Goal: Task Accomplishment & Management: Complete application form

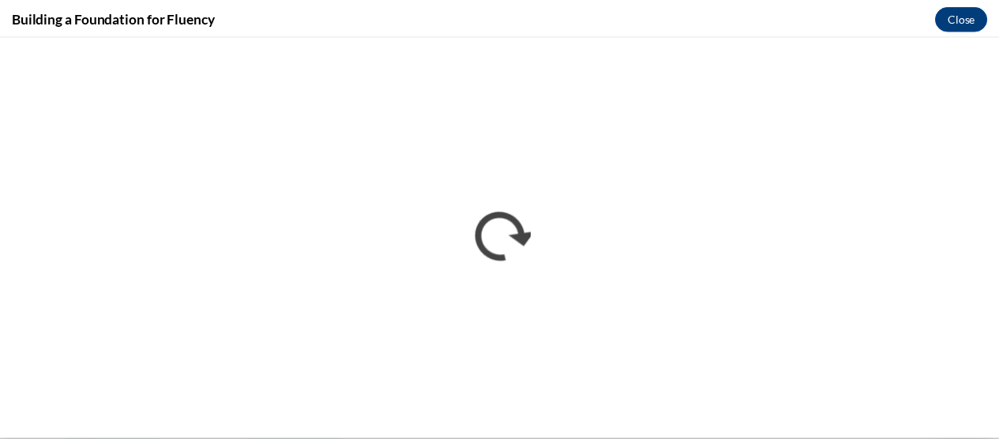
scroll to position [877, 0]
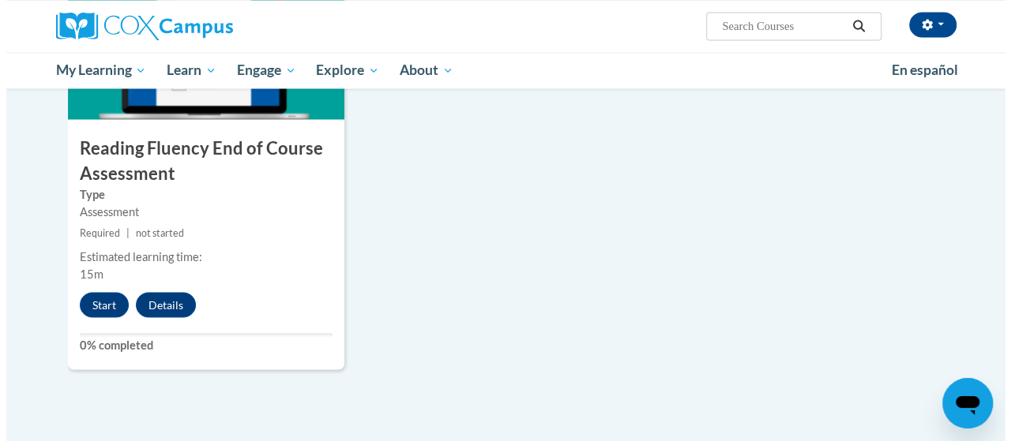
scroll to position [1328, 0]
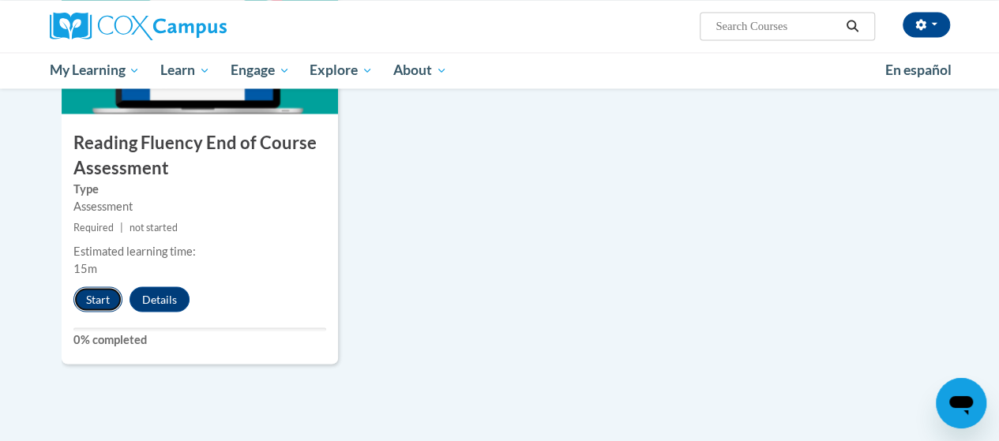
click at [94, 298] on button "Start" at bounding box center [97, 299] width 49 height 25
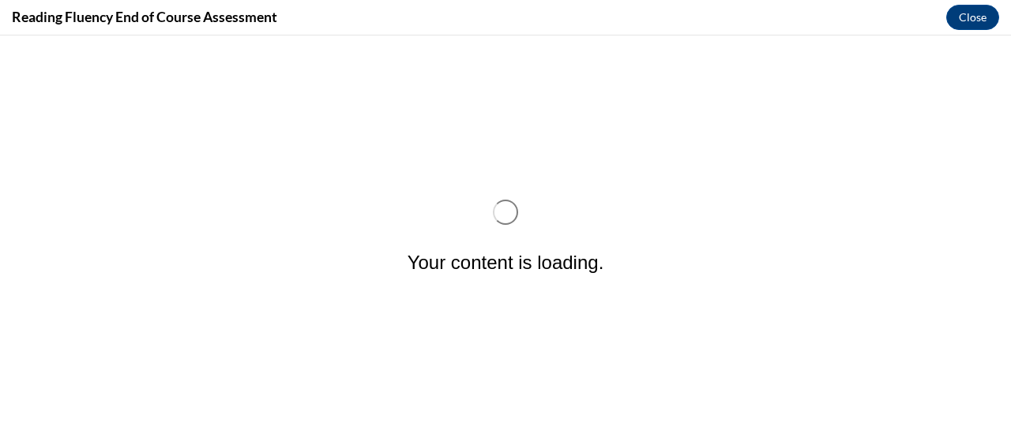
scroll to position [0, 0]
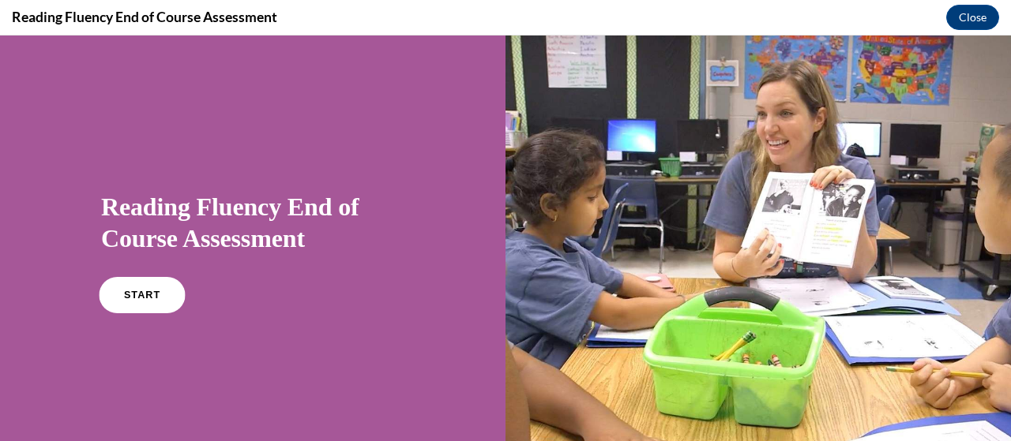
click at [124, 300] on link "START" at bounding box center [142, 295] width 86 height 36
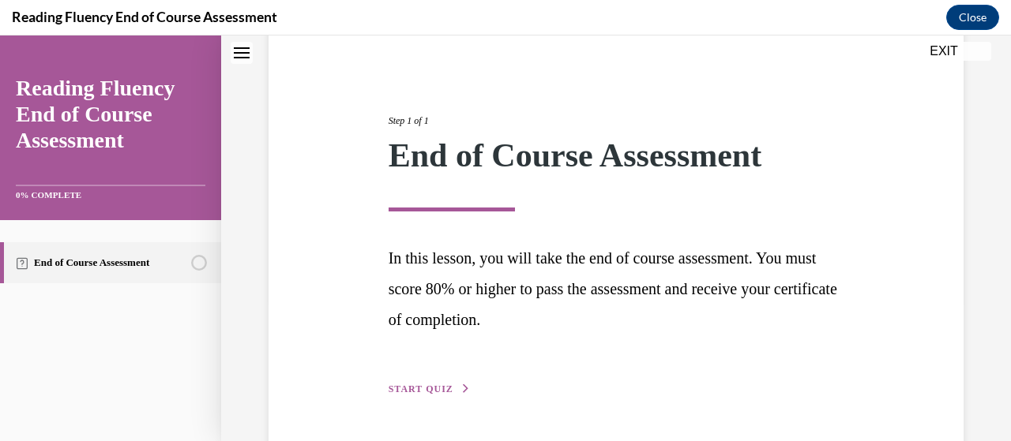
scroll to position [193, 0]
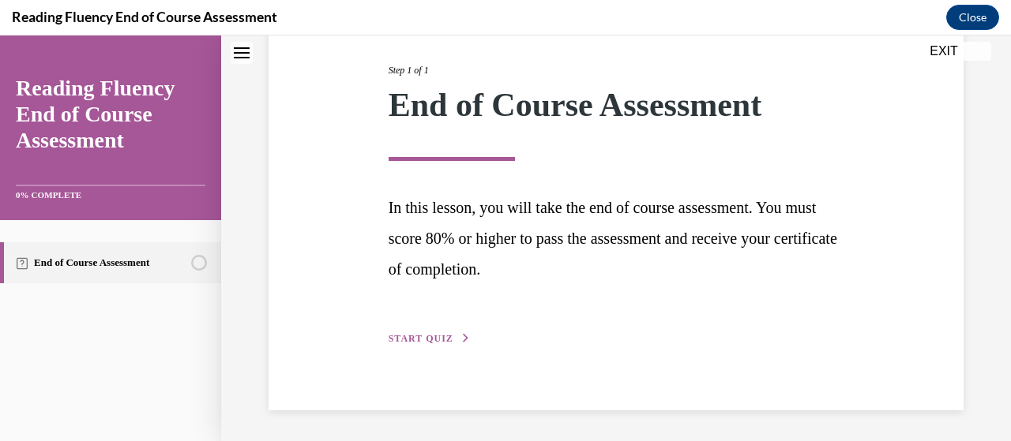
click at [425, 336] on span "START QUIZ" at bounding box center [421, 338] width 65 height 11
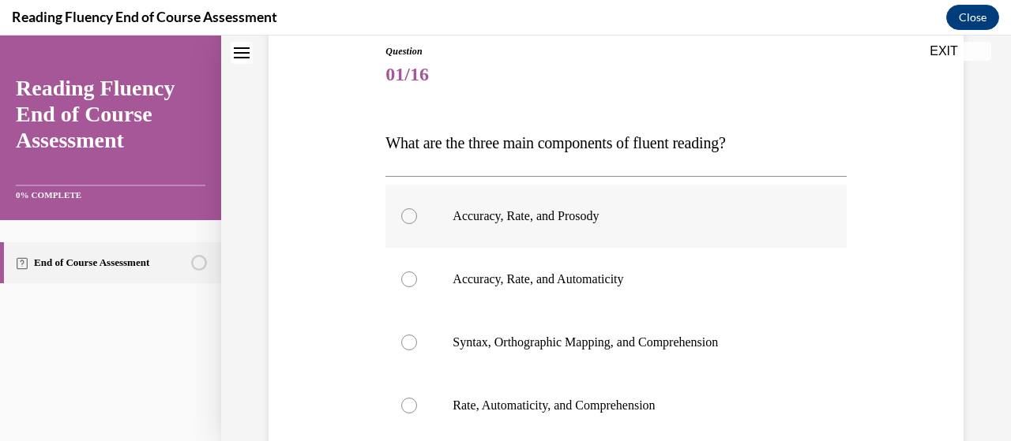
click at [524, 219] on p "Accuracy, Rate, and Prosody" at bounding box center [630, 216] width 354 height 16
click at [417, 219] on input "Accuracy, Rate, and Prosody" at bounding box center [409, 216] width 16 height 16
radio input "true"
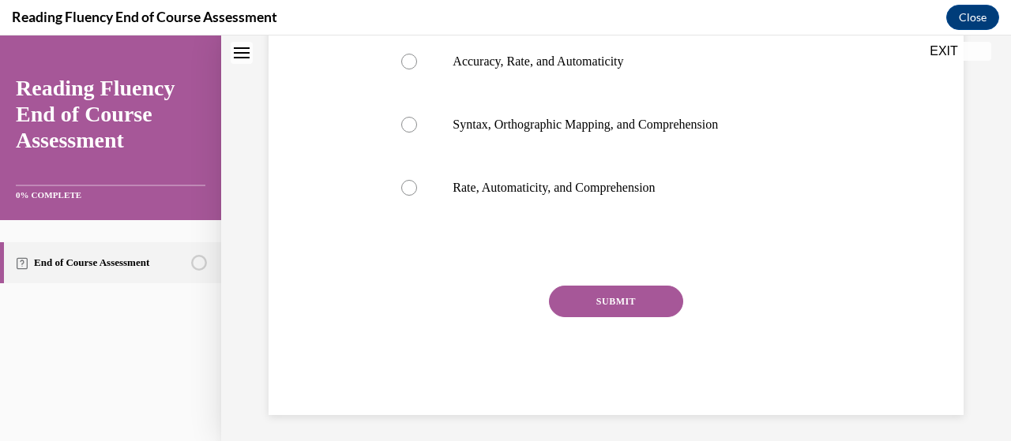
click at [611, 303] on button "SUBMIT" at bounding box center [616, 302] width 134 height 32
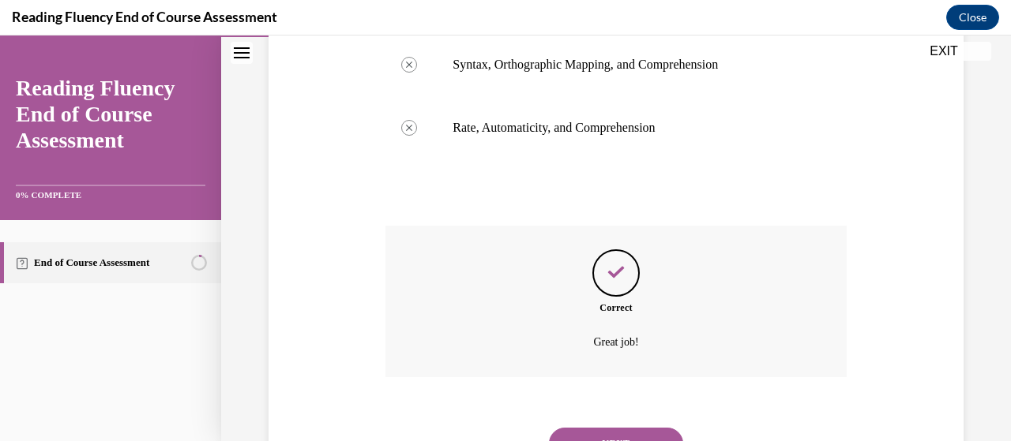
scroll to position [526, 0]
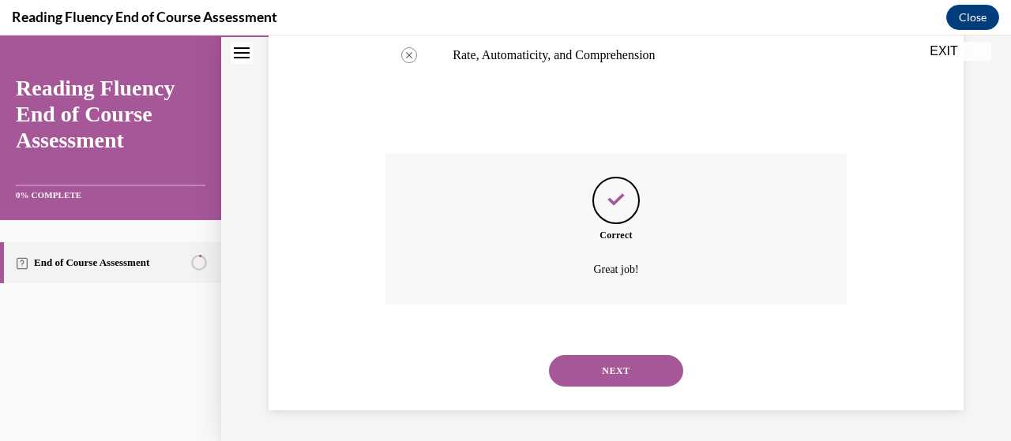
click at [605, 362] on button "NEXT" at bounding box center [616, 371] width 134 height 32
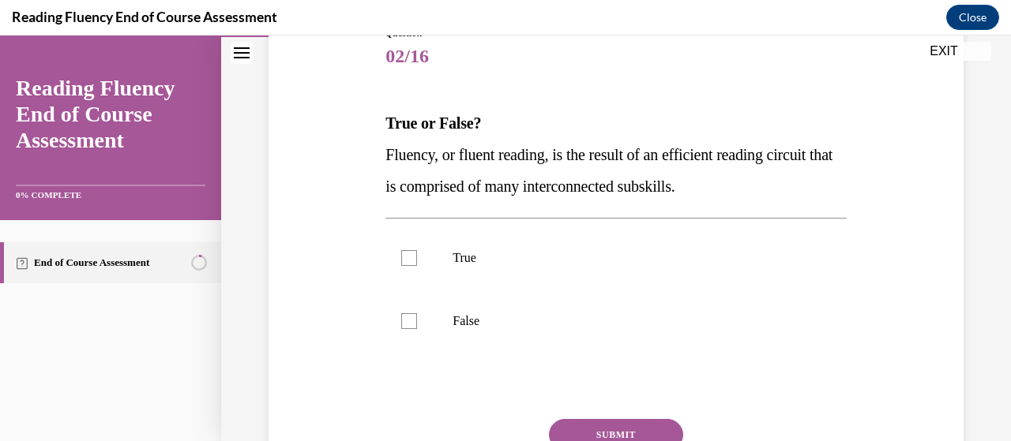
scroll to position [194, 0]
click at [406, 265] on label "True" at bounding box center [615, 257] width 460 height 63
click at [406, 265] on input "True" at bounding box center [409, 258] width 16 height 16
click at [406, 265] on label "True" at bounding box center [615, 257] width 460 height 63
click at [406, 265] on input "True" at bounding box center [409, 258] width 16 height 16
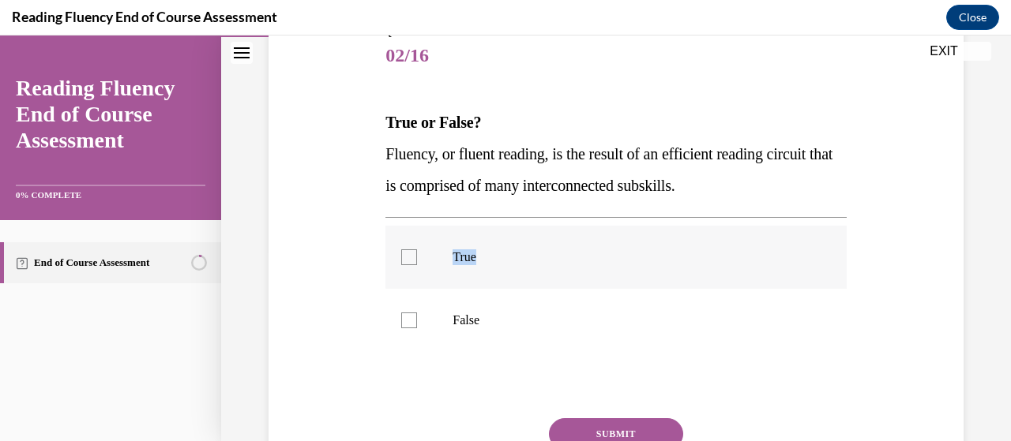
click at [408, 265] on label "True" at bounding box center [615, 257] width 460 height 63
click at [408, 265] on input "True" at bounding box center [409, 258] width 16 height 16
checkbox input "true"
click at [592, 430] on button "SUBMIT" at bounding box center [616, 435] width 134 height 32
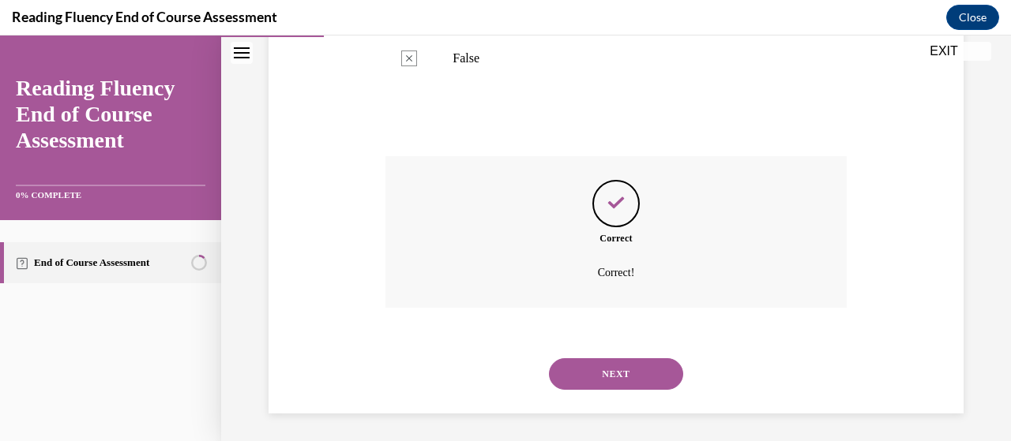
scroll to position [460, 0]
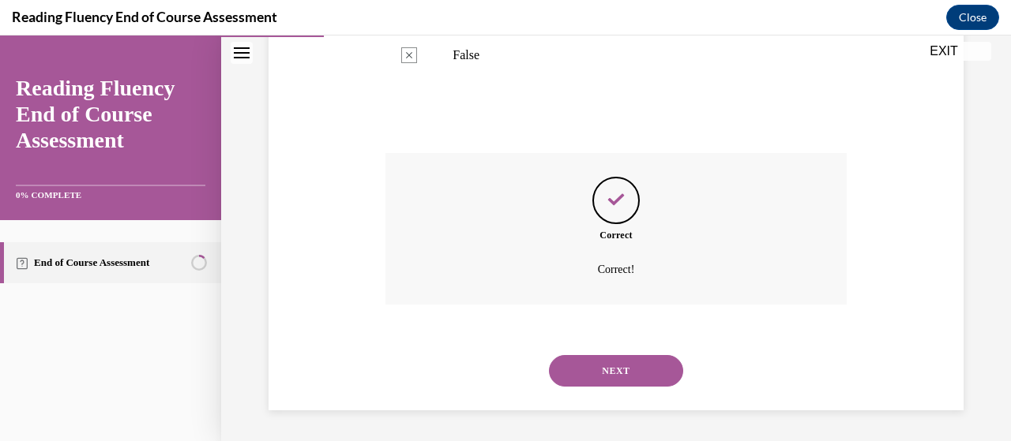
click at [621, 372] on button "NEXT" at bounding box center [616, 371] width 134 height 32
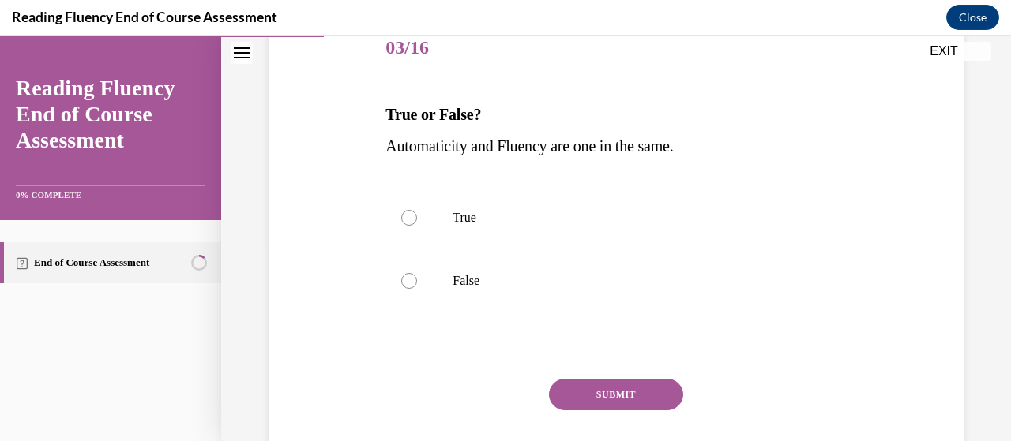
scroll to position [212, 0]
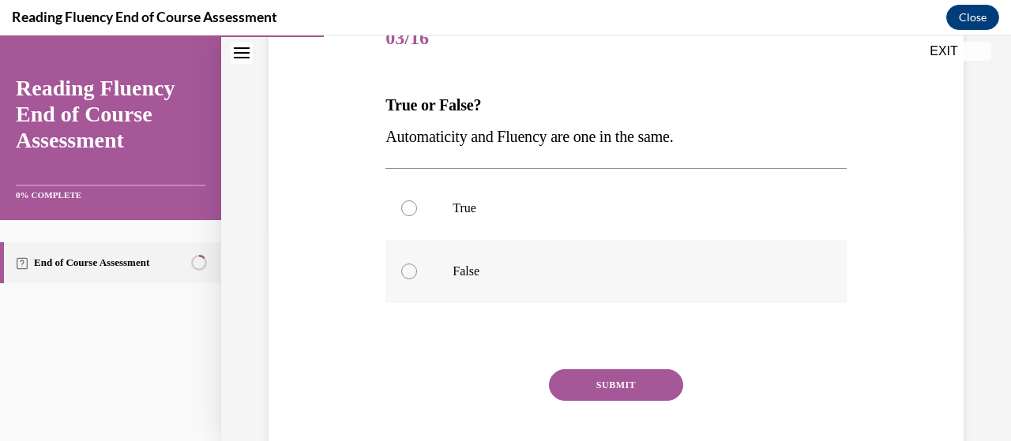
drag, startPoint x: 464, startPoint y: 271, endPoint x: 479, endPoint y: 277, distance: 17.0
click at [464, 270] on p "False" at bounding box center [630, 272] width 354 height 16
click at [417, 270] on input "False" at bounding box center [409, 272] width 16 height 16
radio input "true"
click at [594, 385] on button "SUBMIT" at bounding box center [616, 386] width 134 height 32
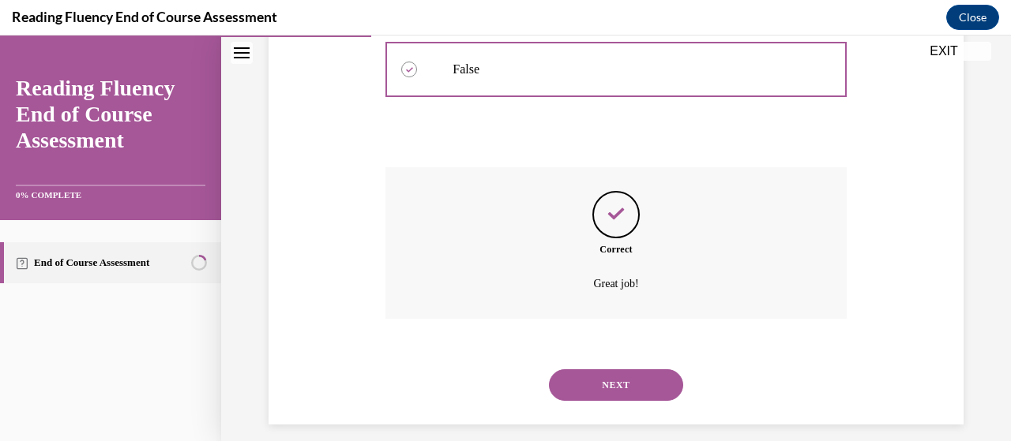
scroll to position [428, 0]
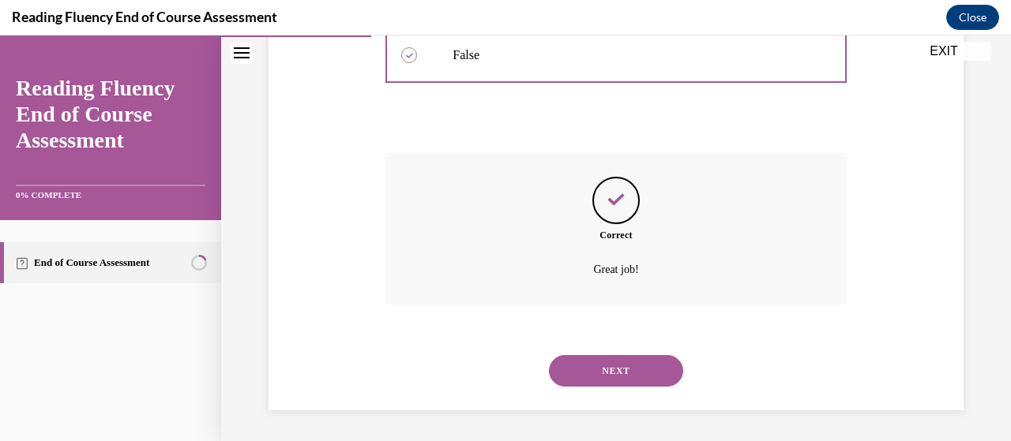
click at [592, 363] on button "NEXT" at bounding box center [616, 371] width 134 height 32
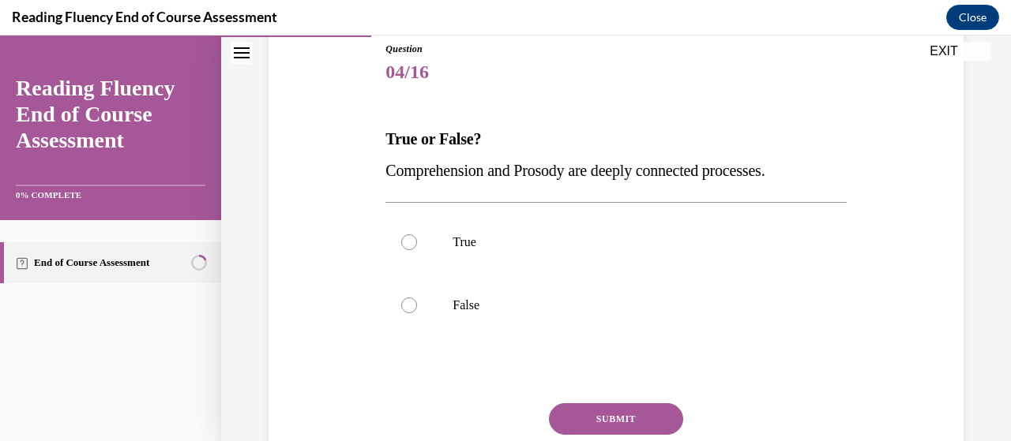
scroll to position [182, 0]
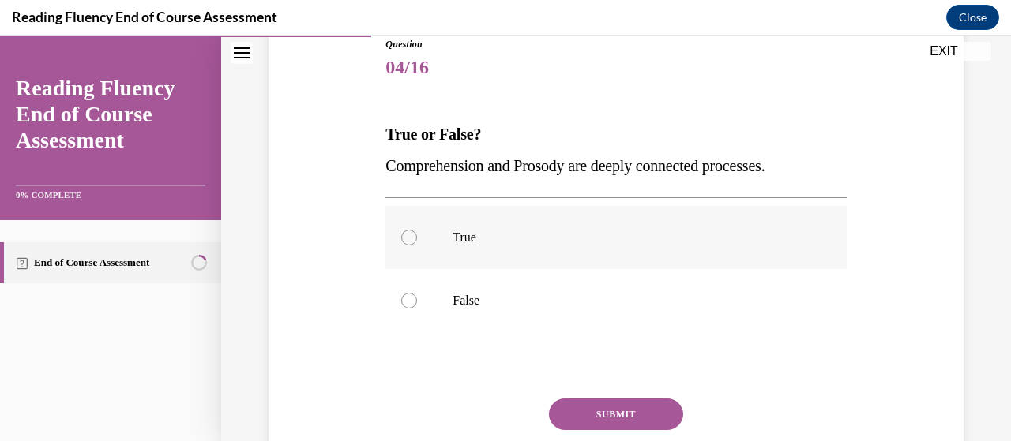
click at [416, 242] on label "True" at bounding box center [615, 237] width 460 height 63
click at [416, 242] on input "True" at bounding box center [409, 238] width 16 height 16
radio input "true"
click at [580, 415] on button "SUBMIT" at bounding box center [616, 415] width 134 height 32
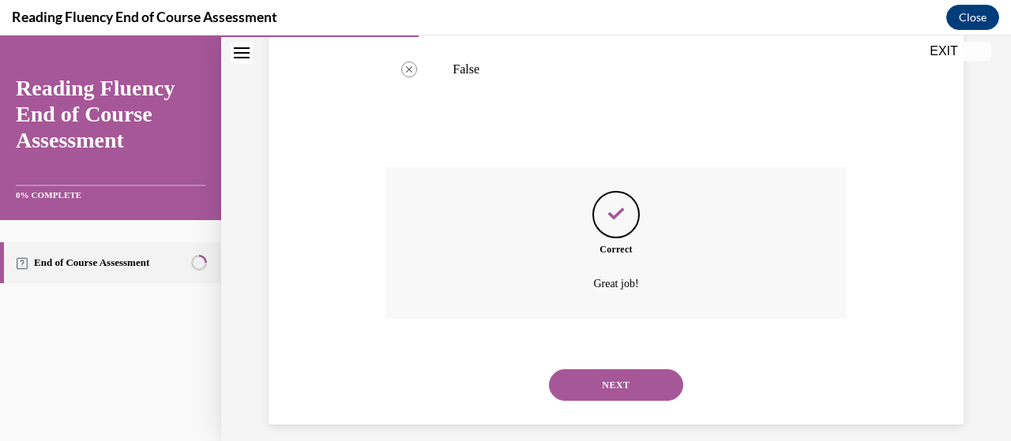
scroll to position [428, 0]
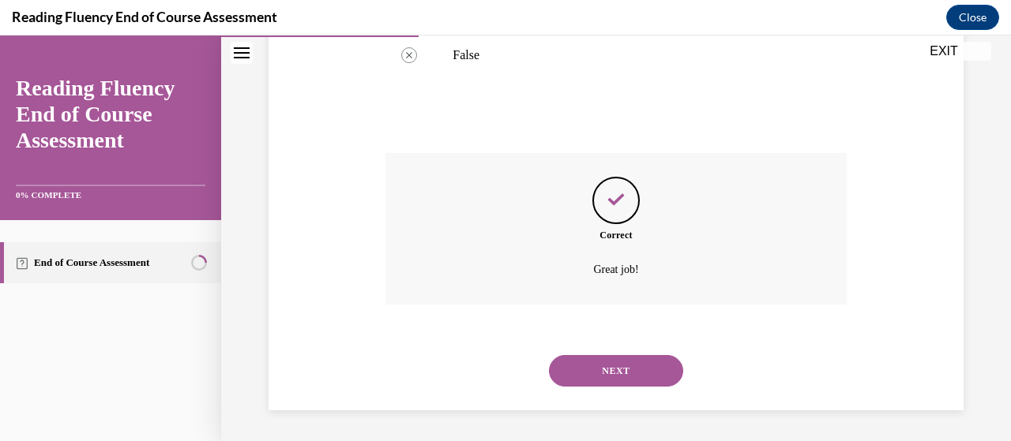
click at [580, 374] on button "NEXT" at bounding box center [616, 371] width 134 height 32
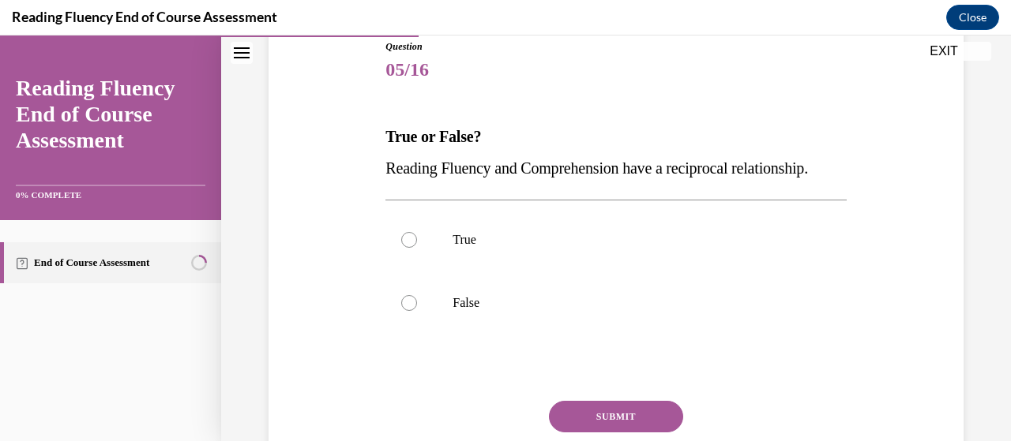
scroll to position [182, 0]
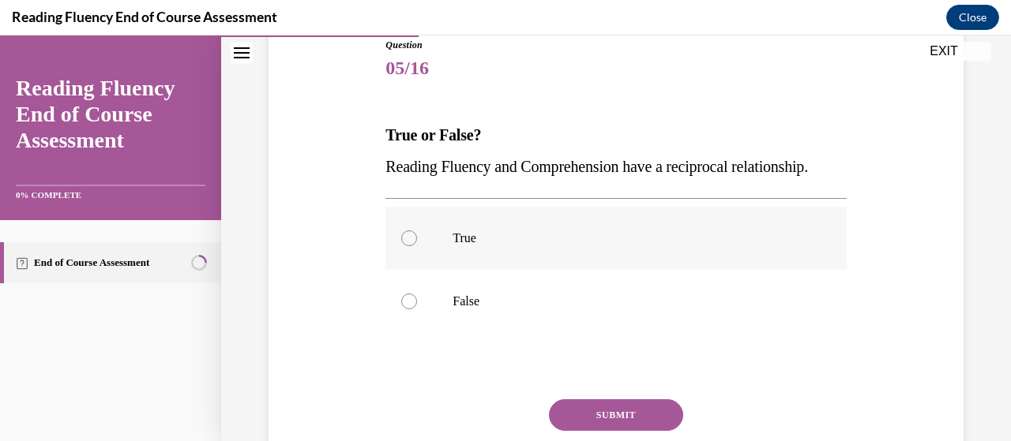
drag, startPoint x: 470, startPoint y: 280, endPoint x: 490, endPoint y: 298, distance: 26.3
click at [470, 270] on label "True" at bounding box center [615, 238] width 460 height 63
click at [417, 246] on input "True" at bounding box center [409, 239] width 16 height 16
radio input "true"
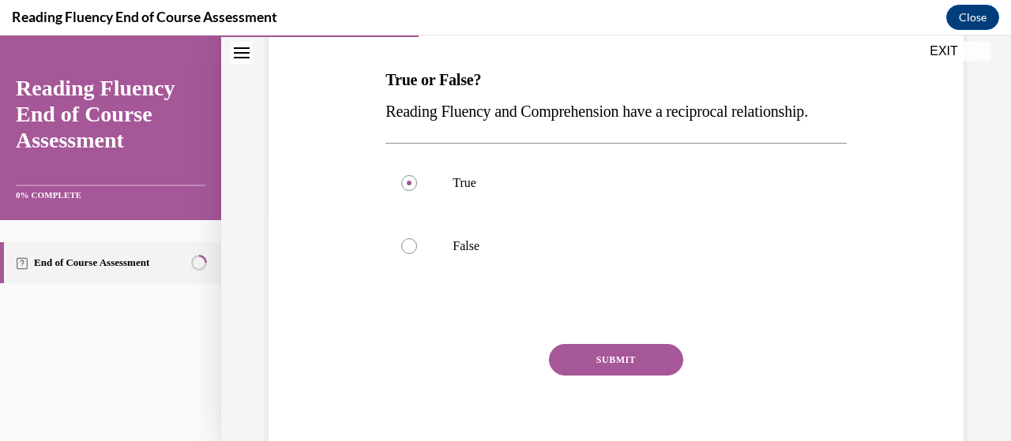
scroll to position [253, 0]
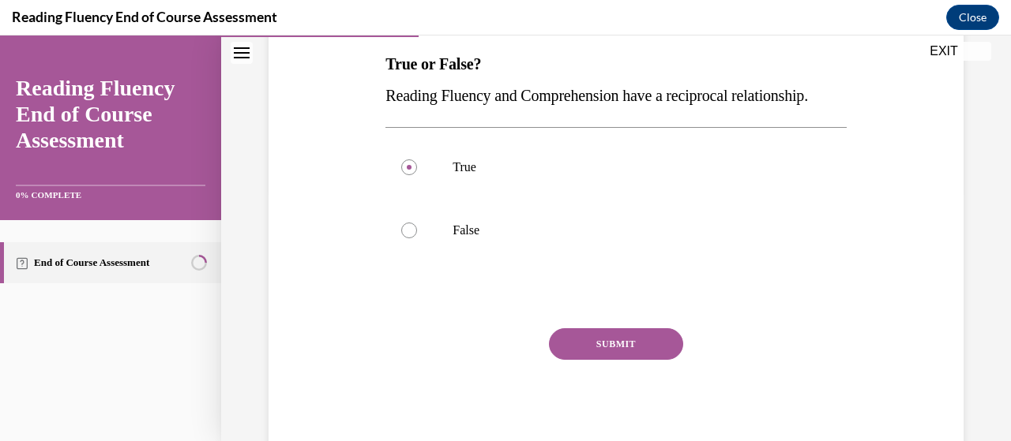
click at [618, 360] on button "SUBMIT" at bounding box center [616, 345] width 134 height 32
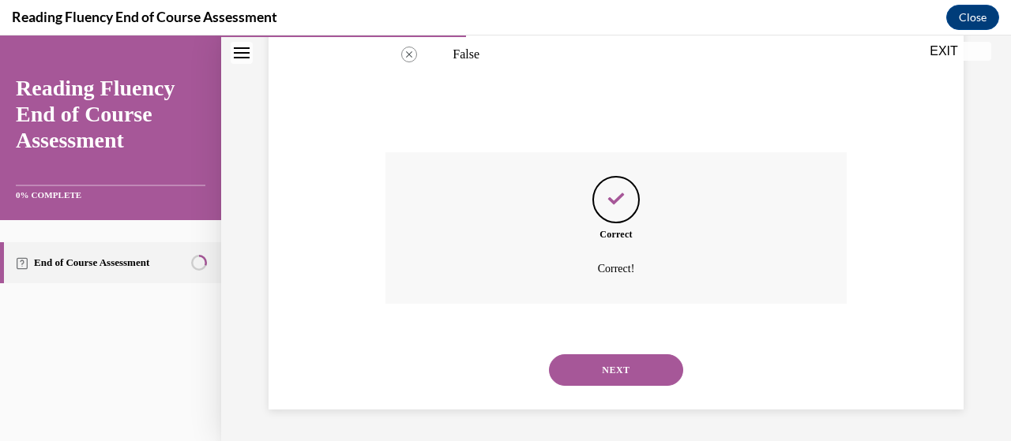
scroll to position [460, 0]
click at [635, 371] on button "NEXT" at bounding box center [616, 371] width 134 height 32
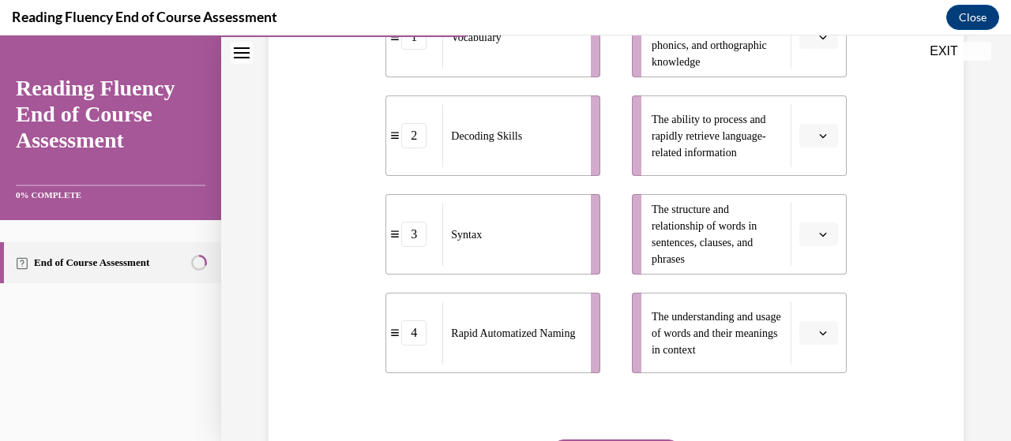
scroll to position [423, 0]
click at [820, 233] on button "button" at bounding box center [818, 235] width 39 height 24
click at [804, 366] on span "3" at bounding box center [802, 364] width 6 height 13
click at [819, 335] on icon "button" at bounding box center [822, 334] width 7 height 4
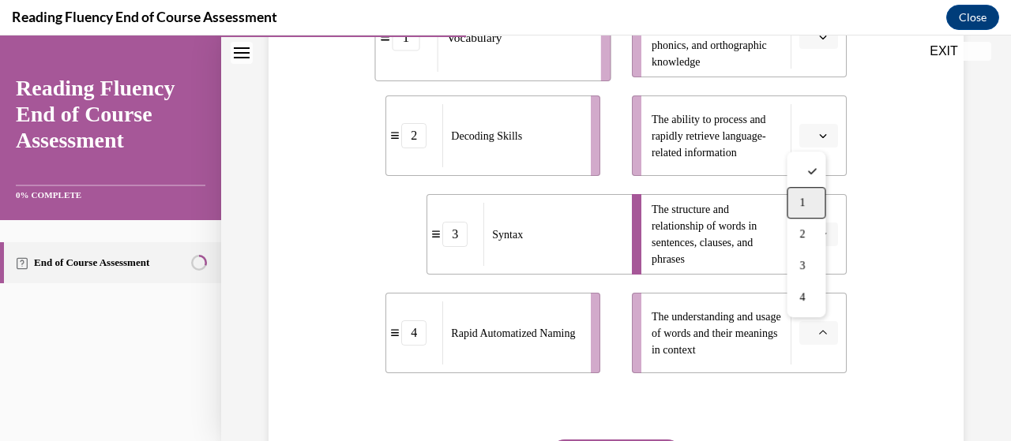
click at [809, 200] on div "1" at bounding box center [806, 203] width 39 height 32
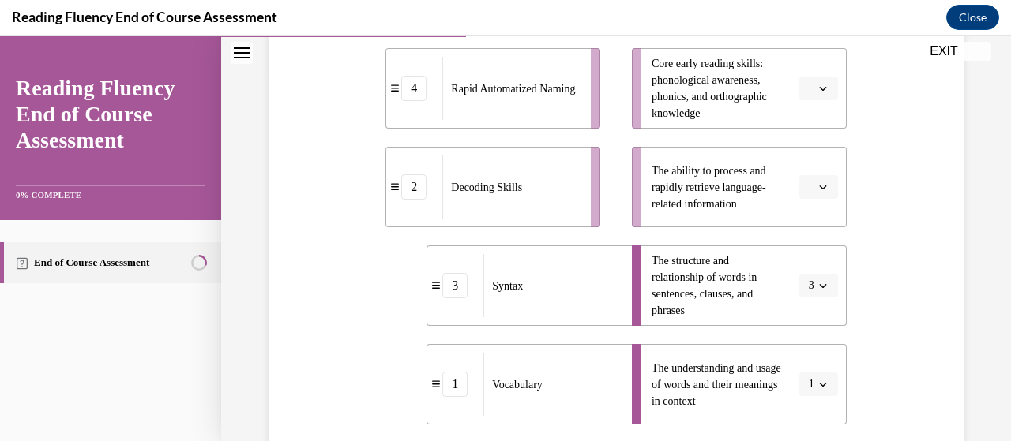
scroll to position [370, 0]
click at [819, 190] on icon "button" at bounding box center [823, 188] width 8 height 8
click at [808, 359] on div "4" at bounding box center [806, 349] width 39 height 32
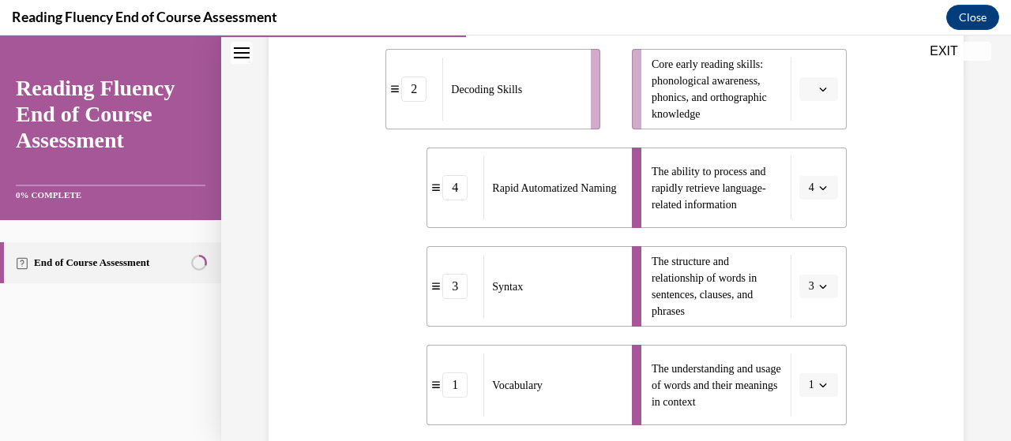
click at [819, 92] on icon "button" at bounding box center [823, 89] width 8 height 8
click at [804, 180] on div "2" at bounding box center [806, 187] width 39 height 32
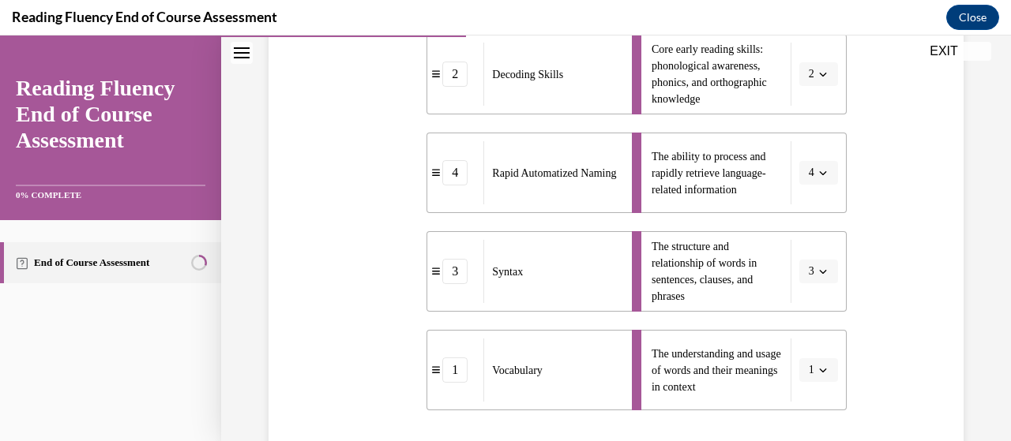
scroll to position [581, 0]
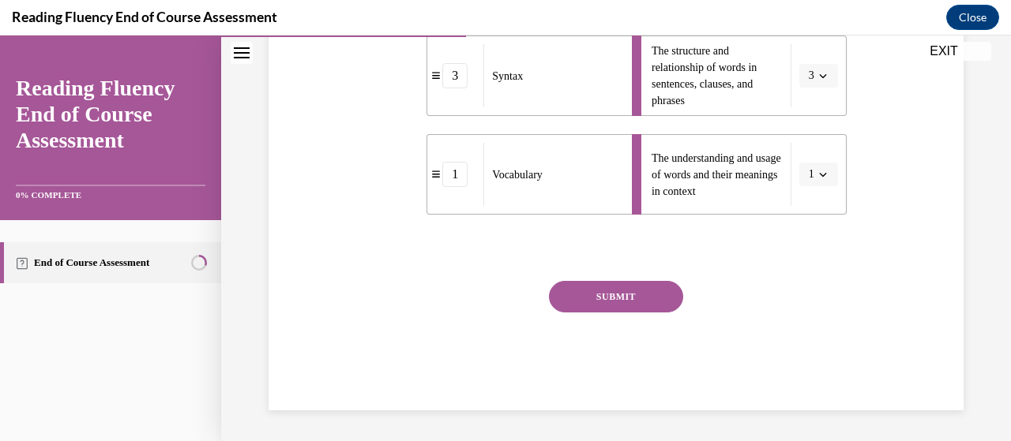
click at [599, 302] on button "SUBMIT" at bounding box center [616, 297] width 134 height 32
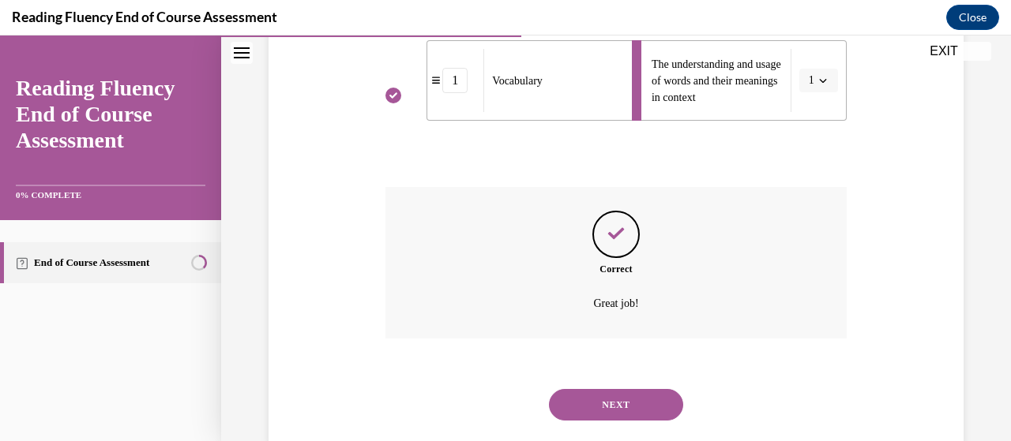
scroll to position [709, 0]
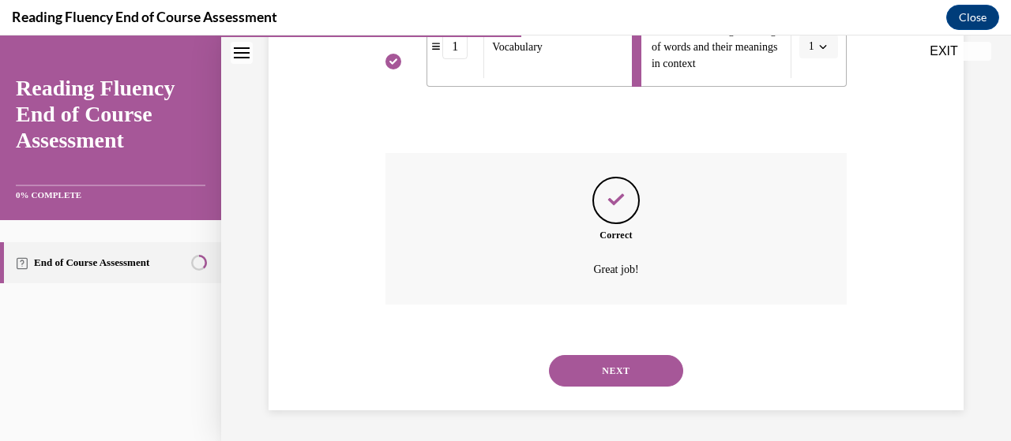
click at [613, 372] on button "NEXT" at bounding box center [616, 371] width 134 height 32
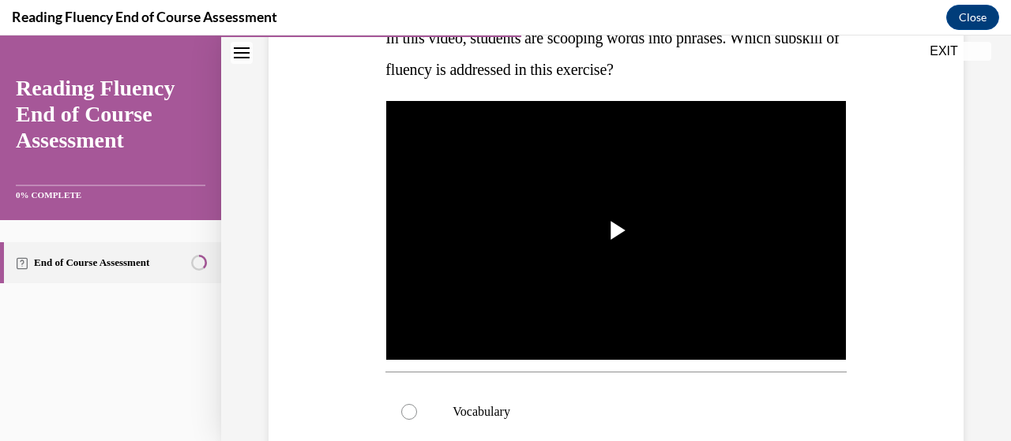
scroll to position [276, 0]
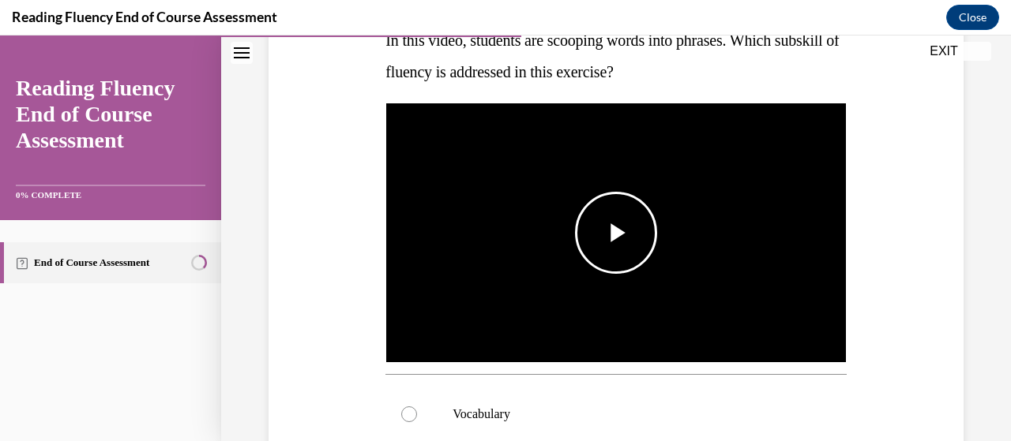
click at [616, 233] on span "Video player" at bounding box center [616, 233] width 0 height 0
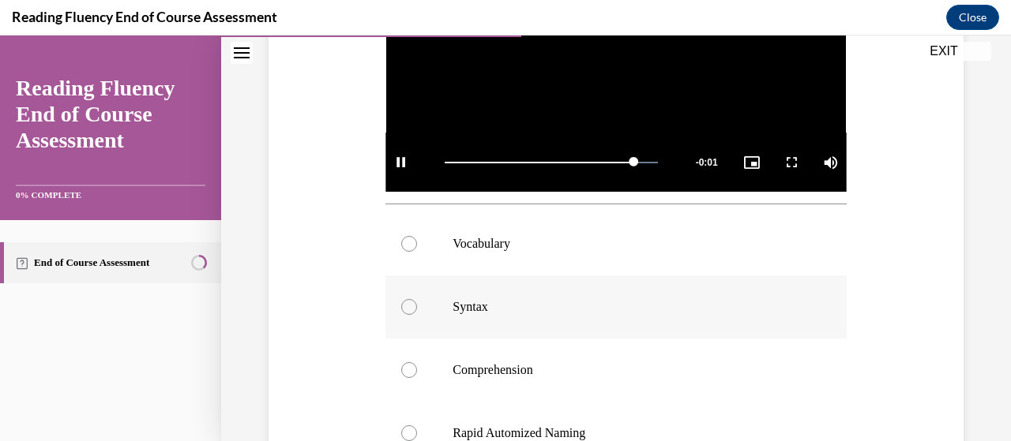
scroll to position [448, 0]
click at [463, 299] on p "Syntax" at bounding box center [630, 307] width 354 height 16
click at [417, 299] on input "Syntax" at bounding box center [409, 307] width 16 height 16
radio input "true"
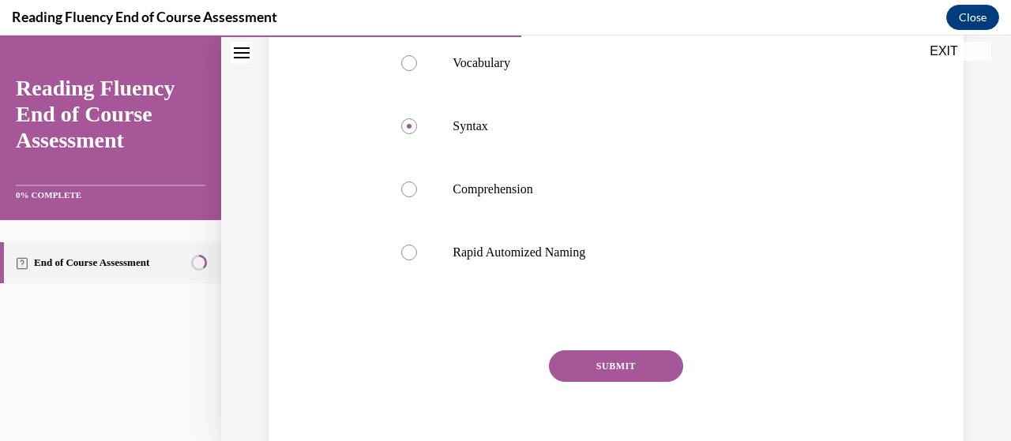
click at [588, 362] on button "SUBMIT" at bounding box center [616, 367] width 134 height 32
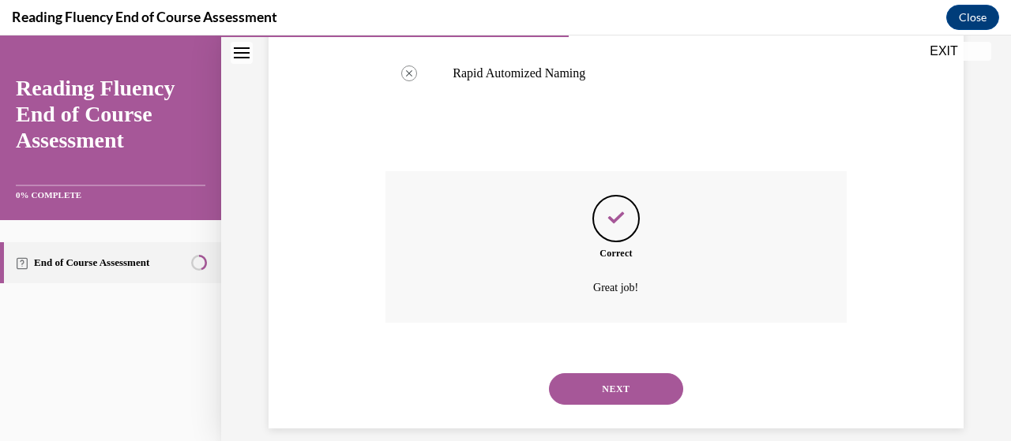
scroll to position [821, 0]
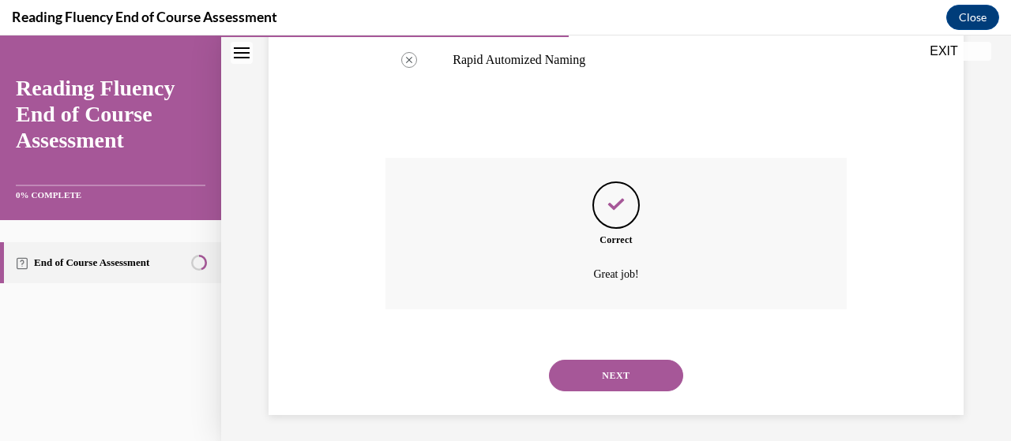
click at [589, 364] on button "NEXT" at bounding box center [616, 376] width 134 height 32
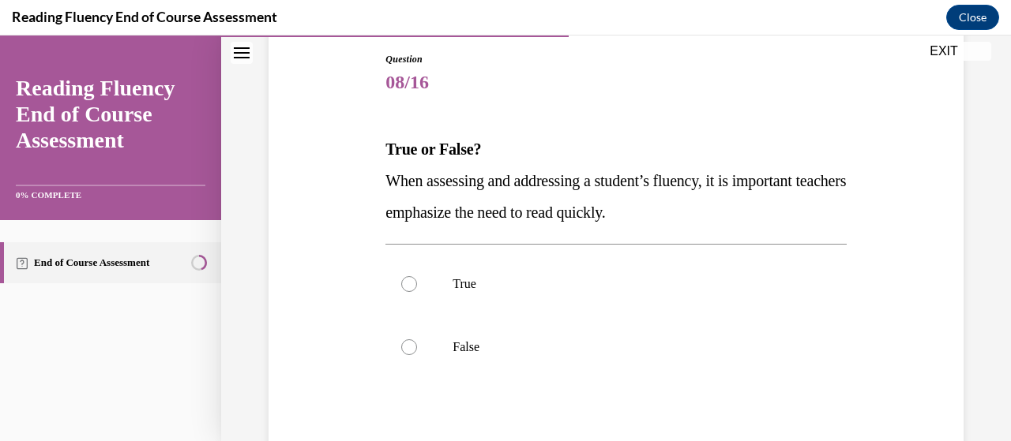
scroll to position [175, 0]
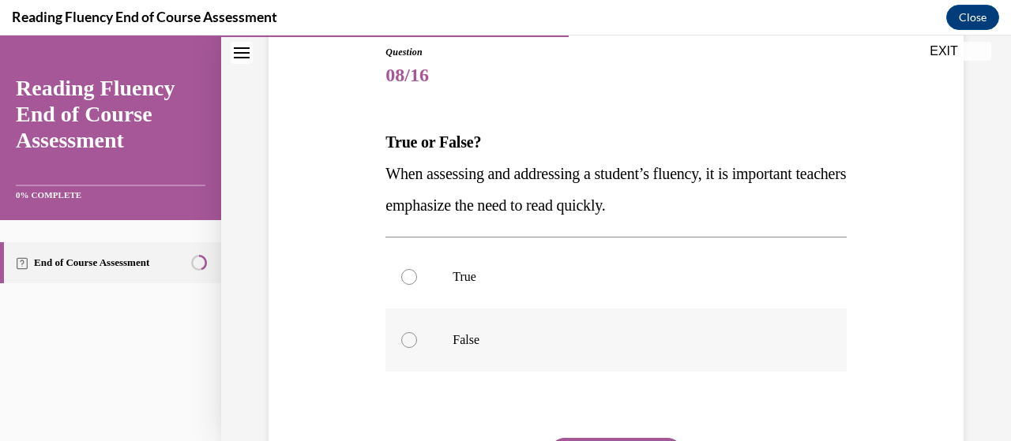
click at [474, 353] on label "False" at bounding box center [615, 340] width 460 height 63
click at [417, 348] on input "False" at bounding box center [409, 340] width 16 height 16
radio input "true"
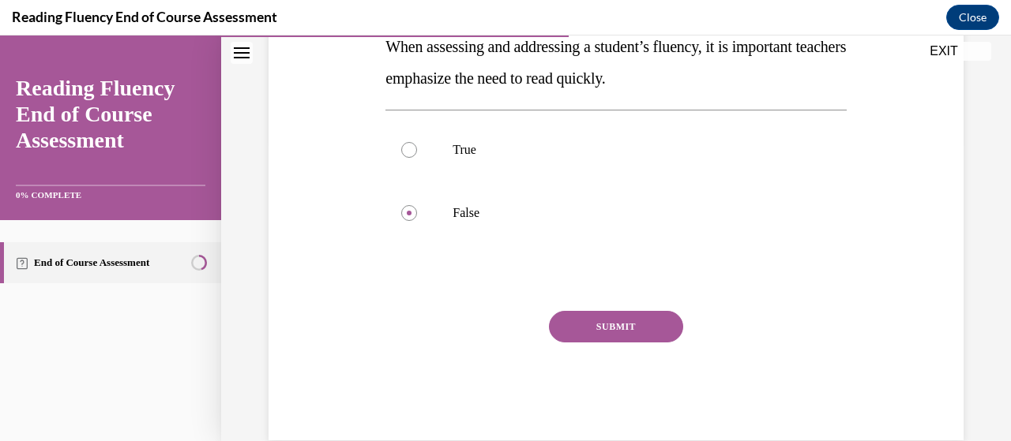
click at [595, 328] on button "SUBMIT" at bounding box center [616, 327] width 134 height 32
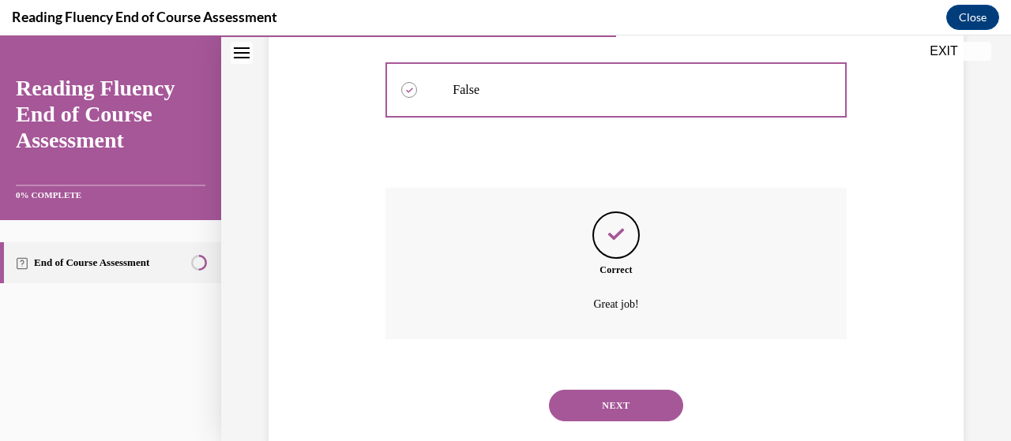
scroll to position [460, 0]
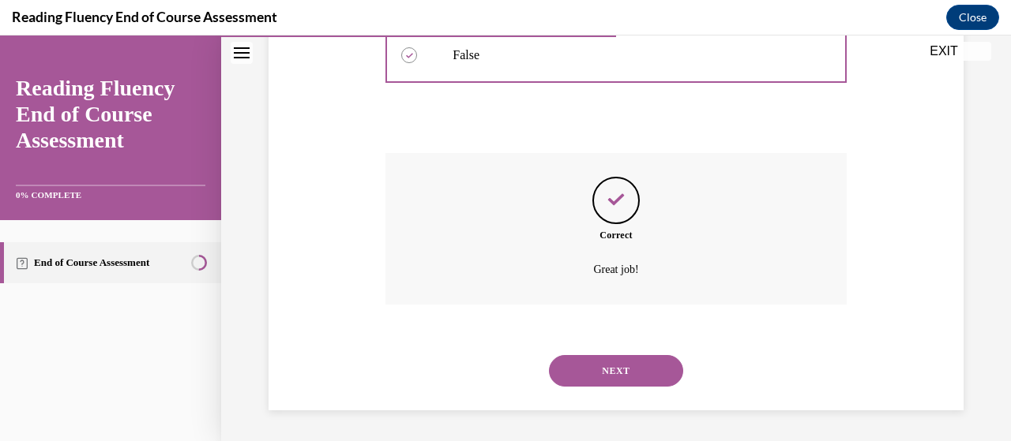
click at [625, 364] on button "NEXT" at bounding box center [616, 371] width 134 height 32
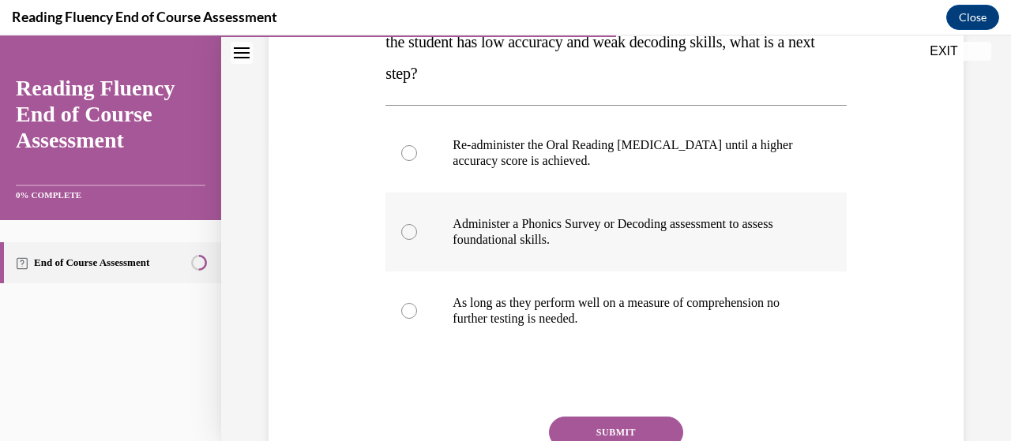
scroll to position [311, 0]
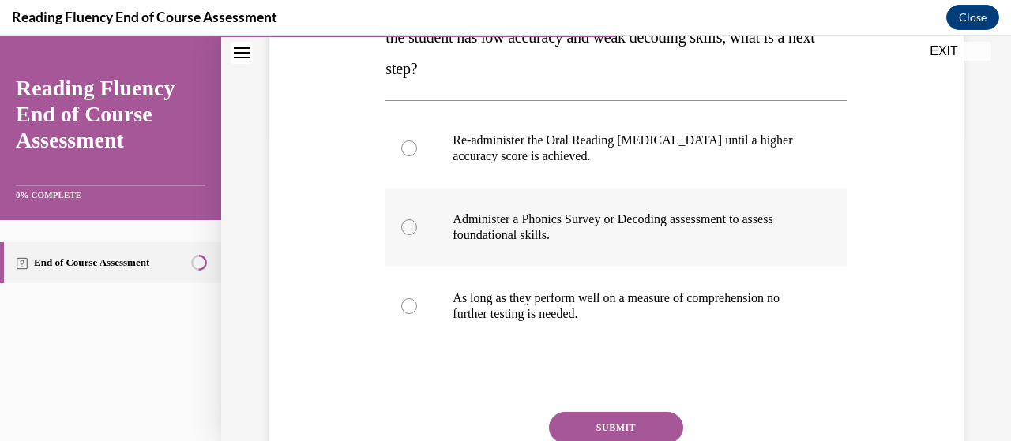
click at [647, 241] on p "Administer a Phonics Survey or Decoding assessment to assess foundational skill…" at bounding box center [630, 228] width 354 height 32
click at [417, 235] on input "Administer a Phonics Survey or Decoding assessment to assess foundational skill…" at bounding box center [409, 228] width 16 height 16
radio input "true"
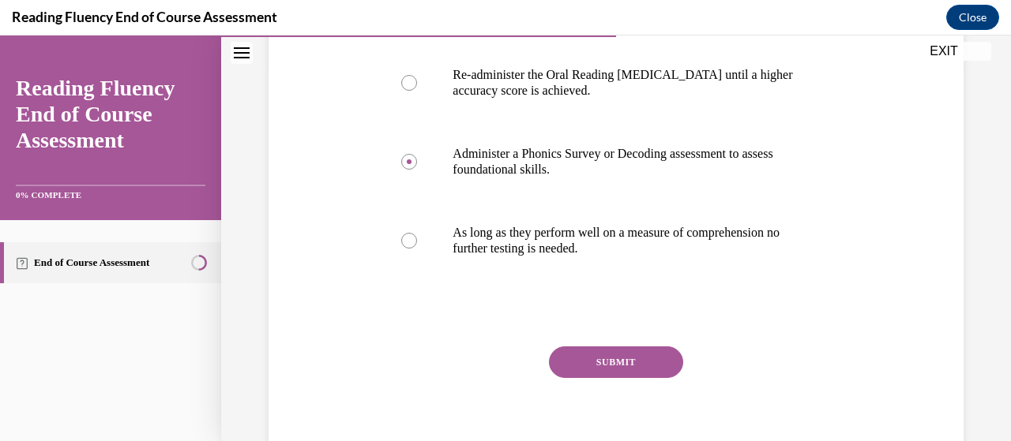
scroll to position [378, 0]
click at [648, 358] on button "SUBMIT" at bounding box center [616, 362] width 134 height 32
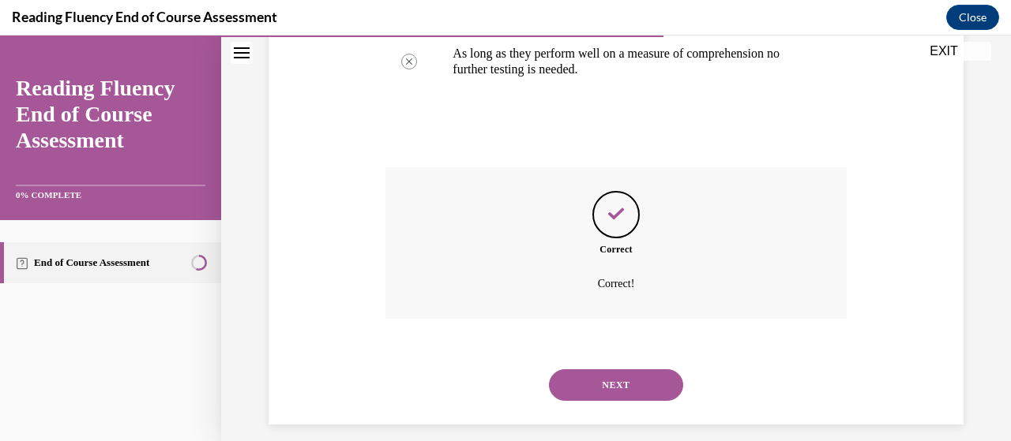
scroll to position [570, 0]
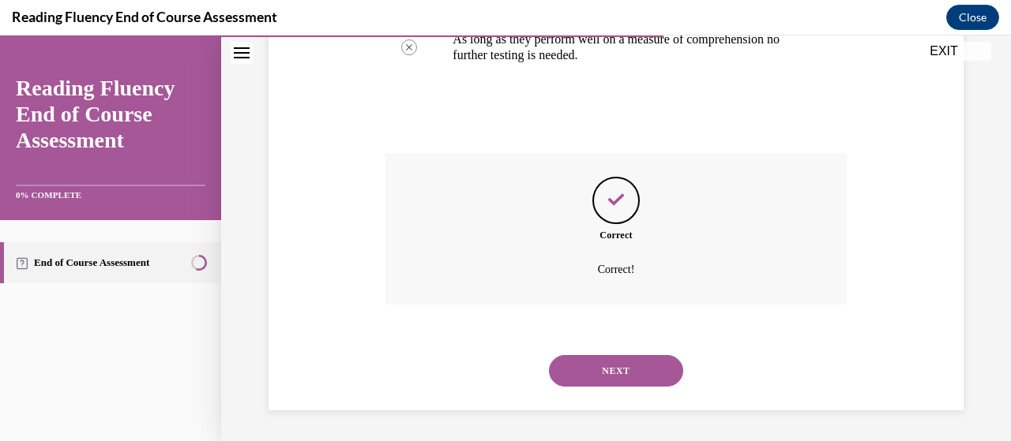
click at [642, 361] on button "NEXT" at bounding box center [616, 371] width 134 height 32
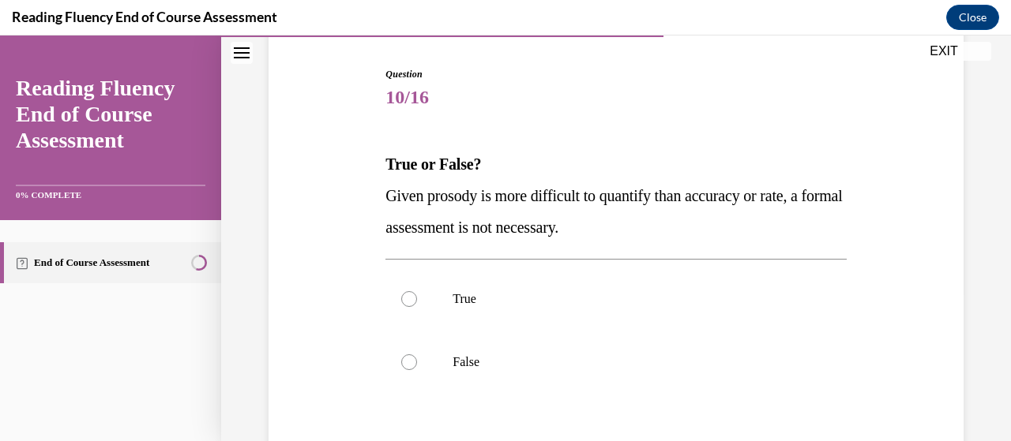
scroll to position [153, 0]
click at [453, 364] on p "False" at bounding box center [630, 362] width 354 height 16
click at [417, 364] on input "False" at bounding box center [409, 362] width 16 height 16
radio input "true"
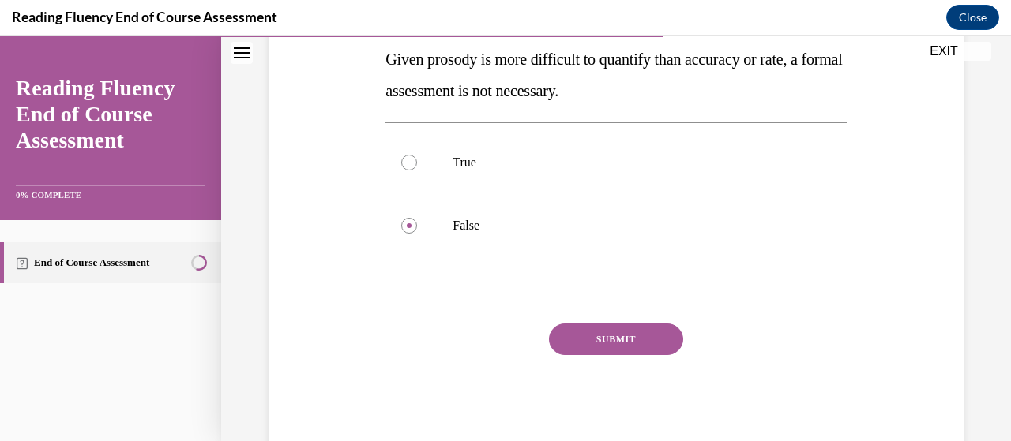
click at [631, 339] on button "SUBMIT" at bounding box center [616, 340] width 134 height 32
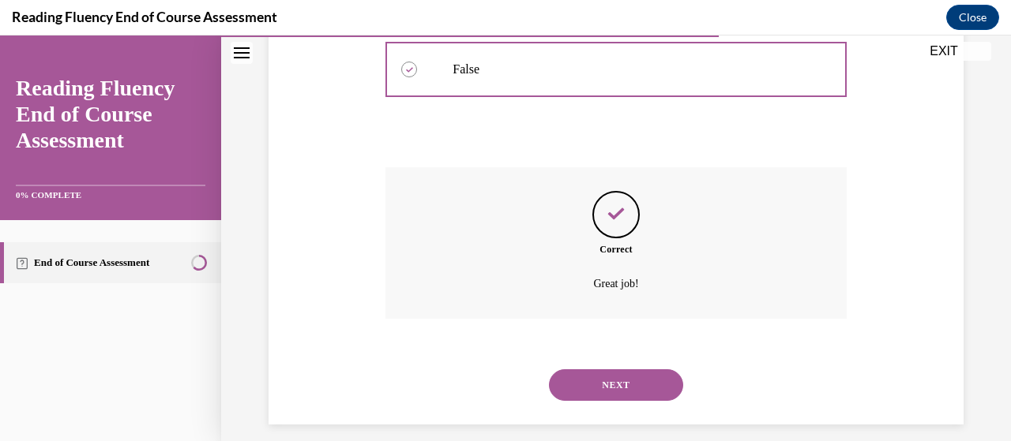
scroll to position [460, 0]
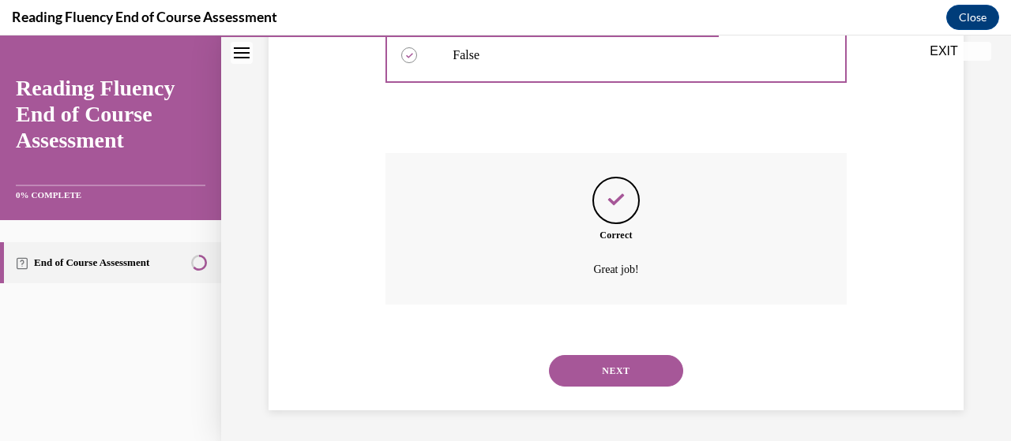
click at [610, 374] on button "NEXT" at bounding box center [616, 371] width 134 height 32
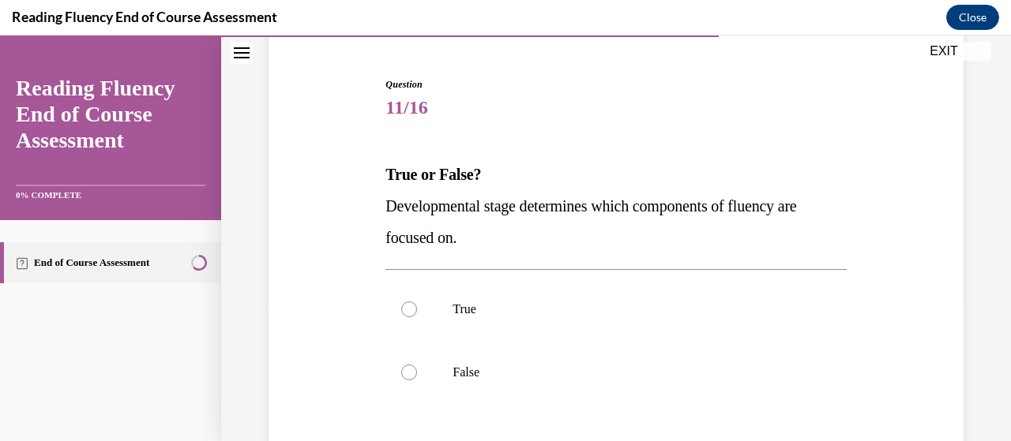
scroll to position [149, 0]
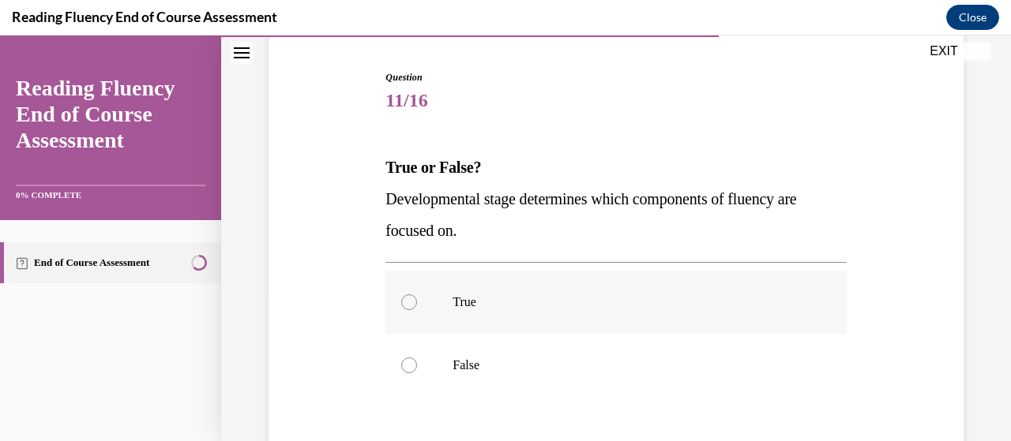
click at [452, 310] on label "True" at bounding box center [615, 302] width 460 height 63
click at [417, 310] on input "True" at bounding box center [409, 303] width 16 height 16
radio input "true"
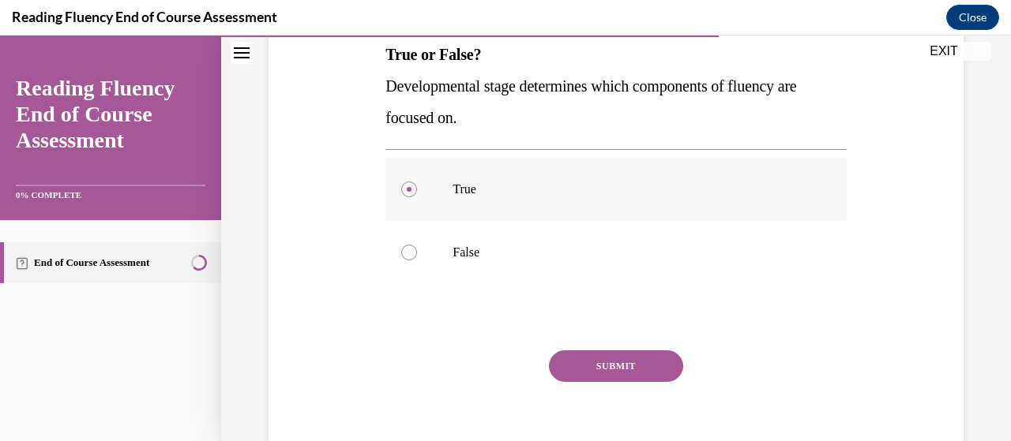
scroll to position [272, 0]
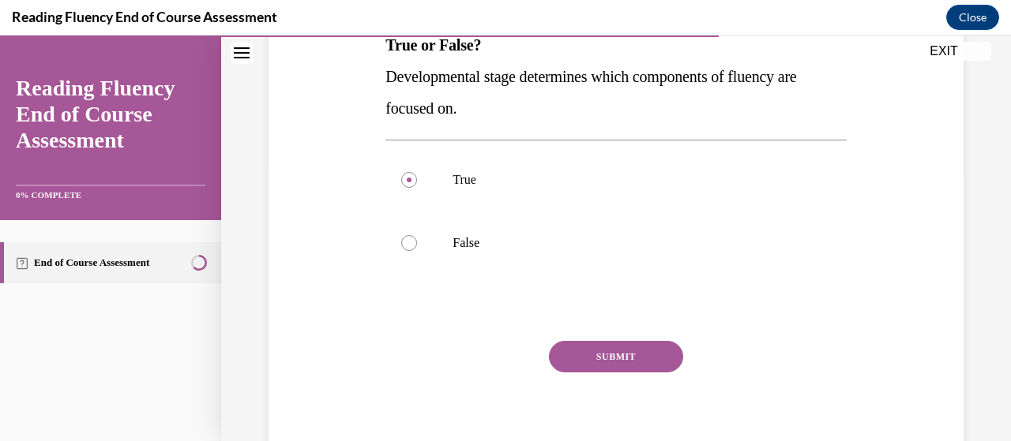
click at [588, 351] on button "SUBMIT" at bounding box center [616, 357] width 134 height 32
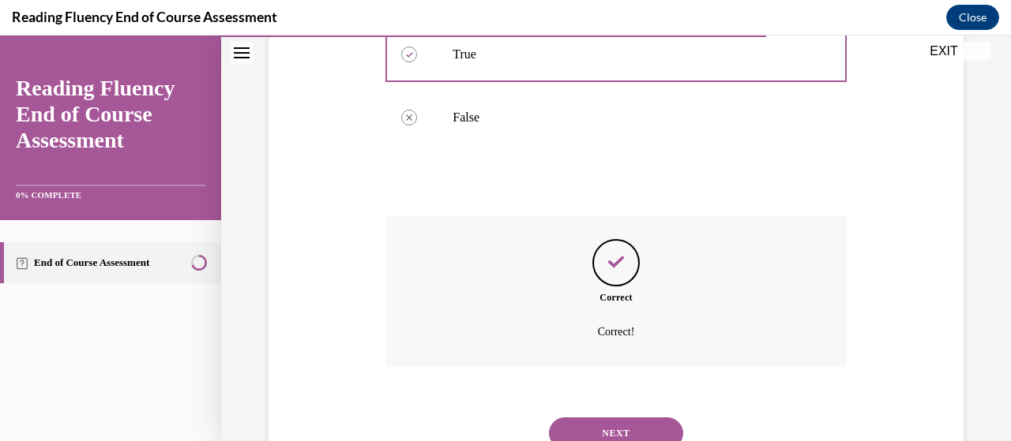
scroll to position [398, 0]
click at [610, 421] on button "NEXT" at bounding box center [616, 433] width 134 height 32
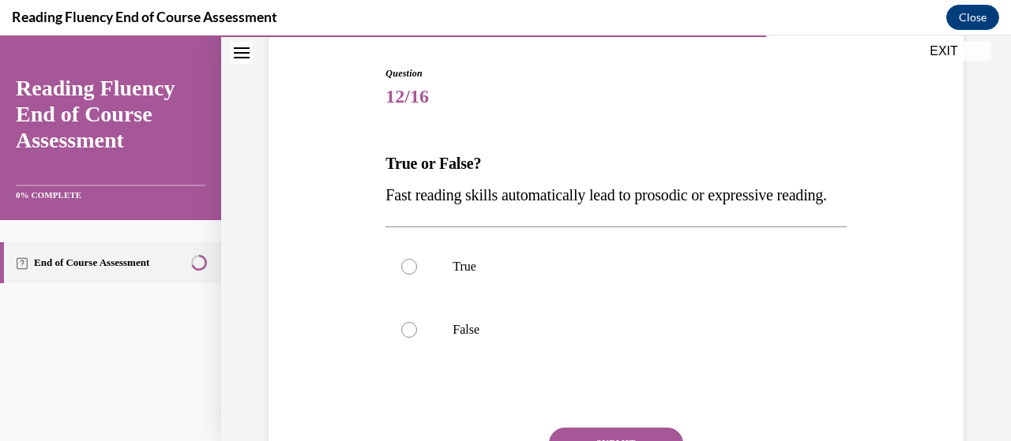
scroll to position [154, 0]
click at [464, 337] on p "False" at bounding box center [630, 329] width 354 height 16
click at [417, 337] on input "False" at bounding box center [409, 329] width 16 height 16
radio input "true"
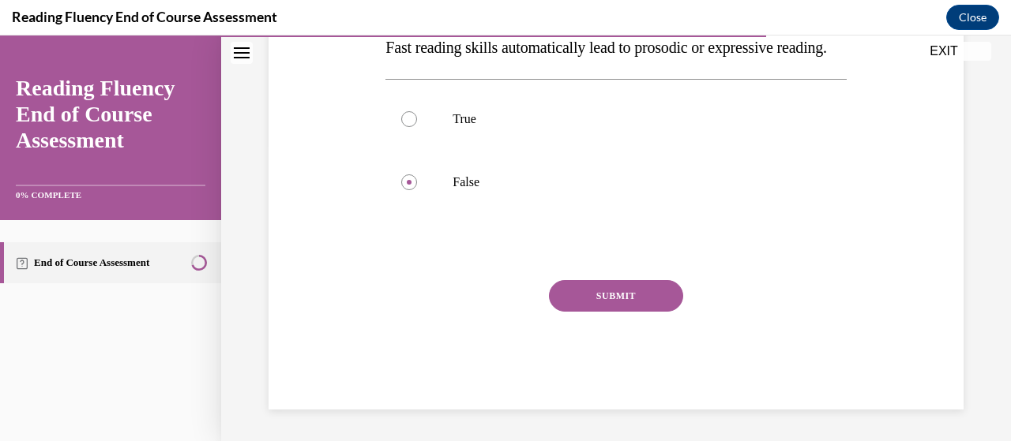
click at [637, 310] on button "SUBMIT" at bounding box center [616, 296] width 134 height 32
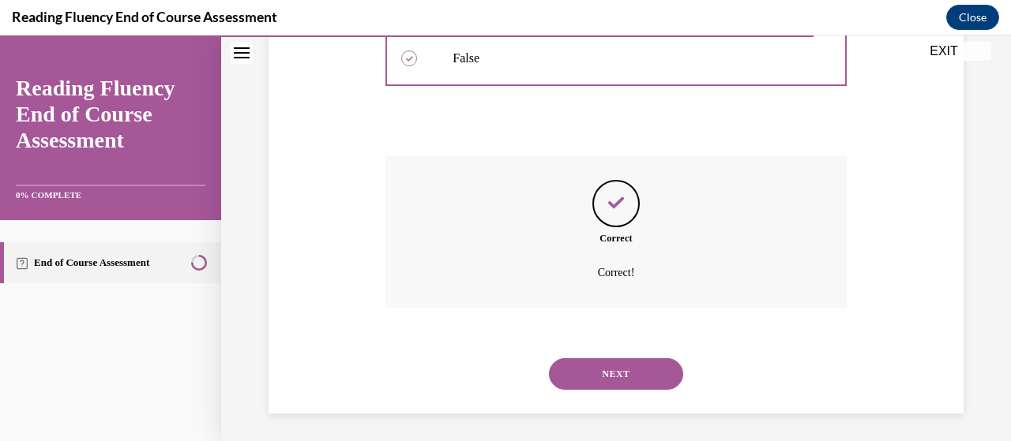
scroll to position [460, 0]
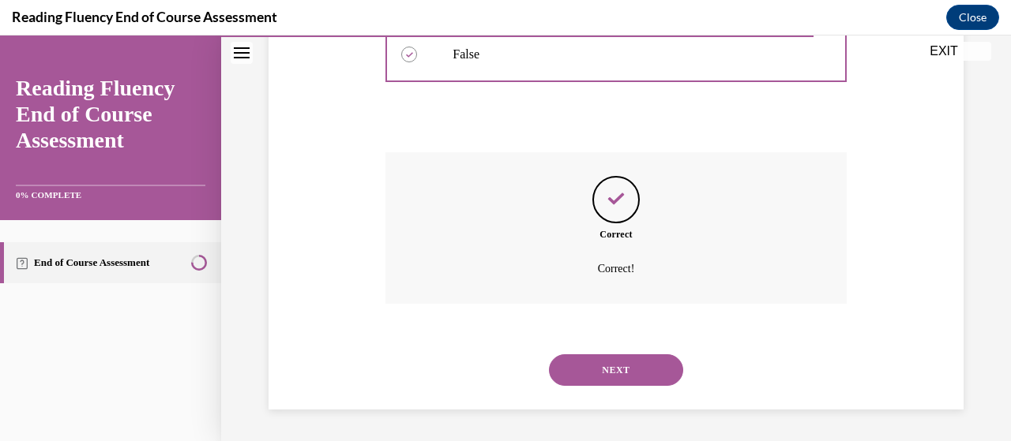
click at [599, 378] on button "NEXT" at bounding box center [616, 371] width 134 height 32
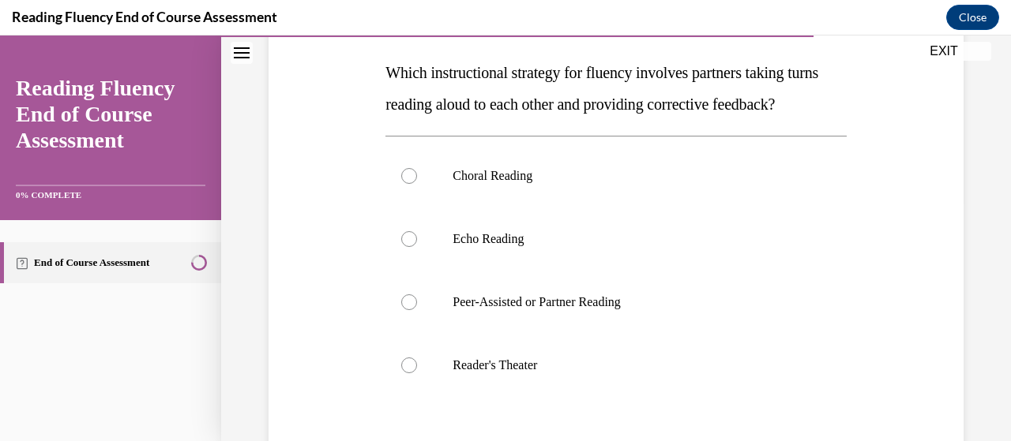
scroll to position [246, 0]
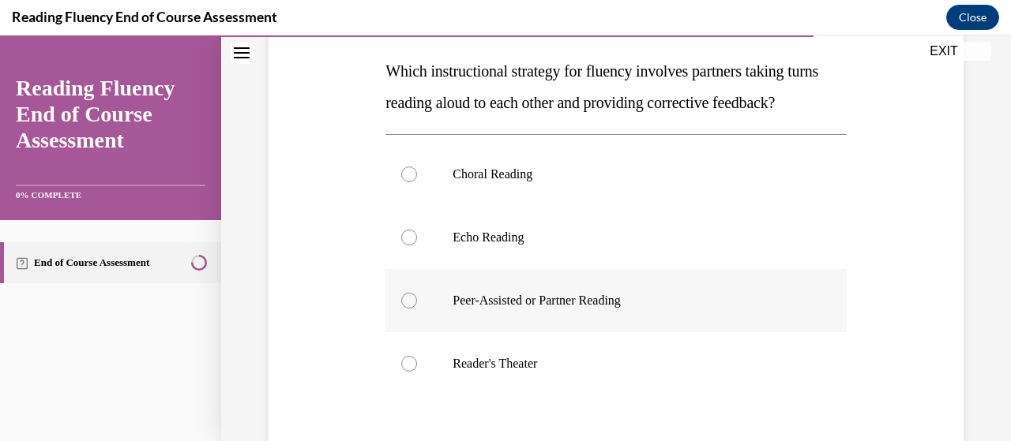
click at [581, 309] on p "Peer-Assisted or Partner Reading" at bounding box center [630, 301] width 354 height 16
click at [417, 309] on input "Peer-Assisted or Partner Reading" at bounding box center [409, 301] width 16 height 16
radio input "true"
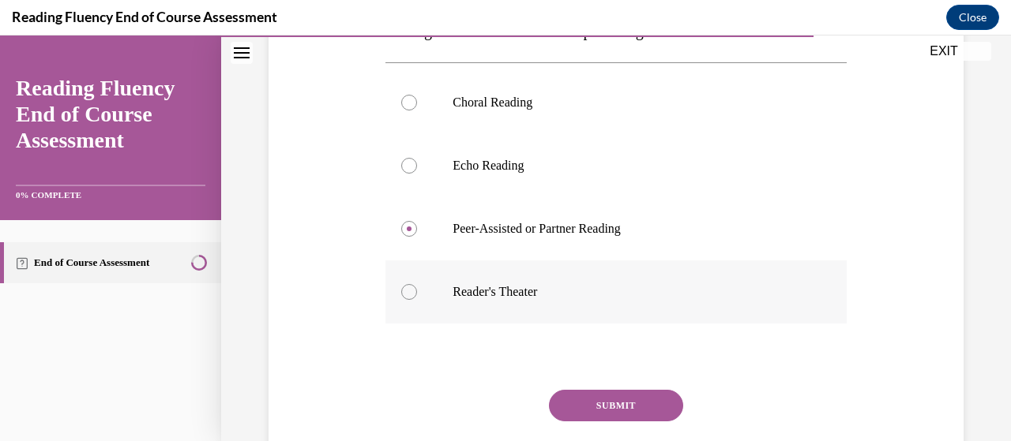
scroll to position [358, 0]
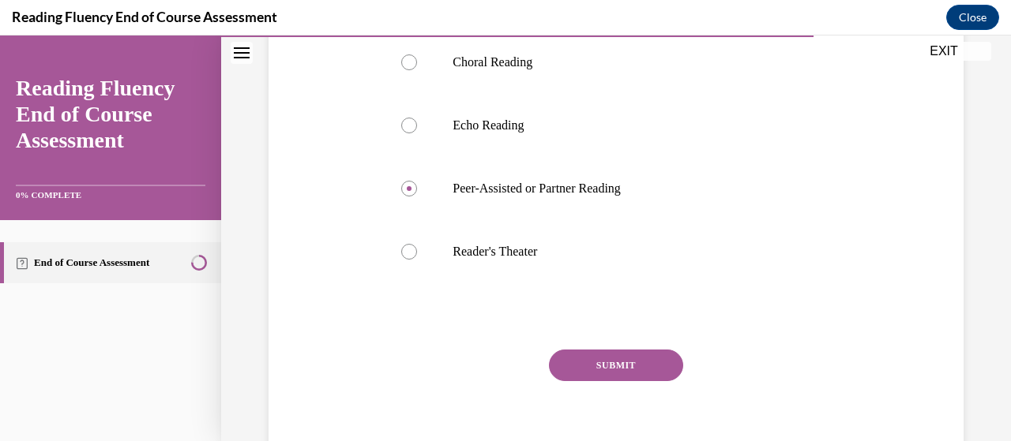
click at [627, 381] on button "SUBMIT" at bounding box center [616, 366] width 134 height 32
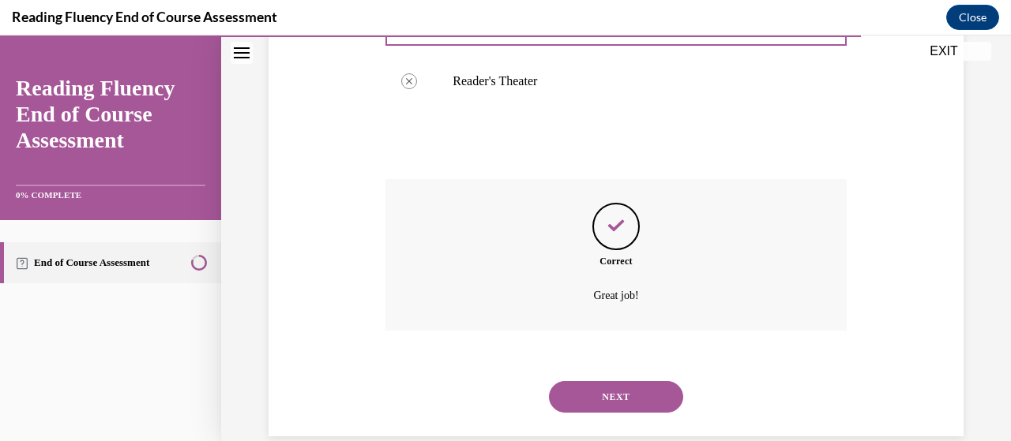
scroll to position [586, 0]
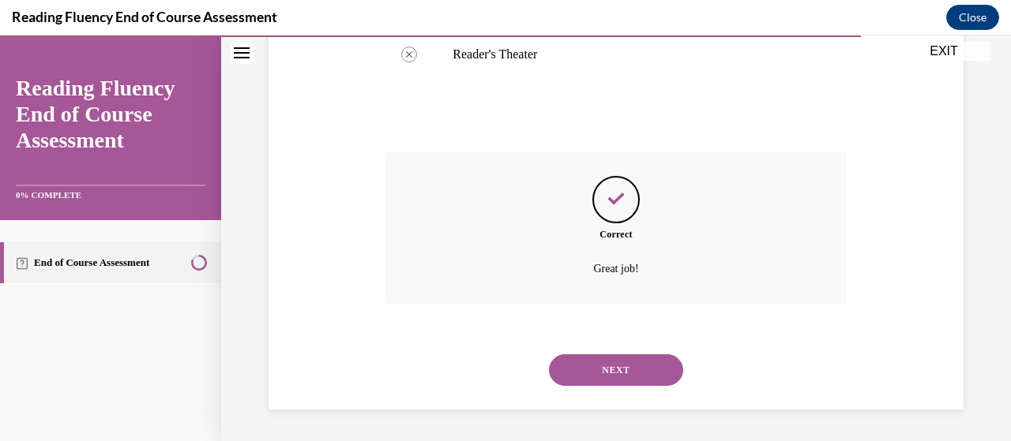
click at [608, 370] on button "NEXT" at bounding box center [616, 371] width 134 height 32
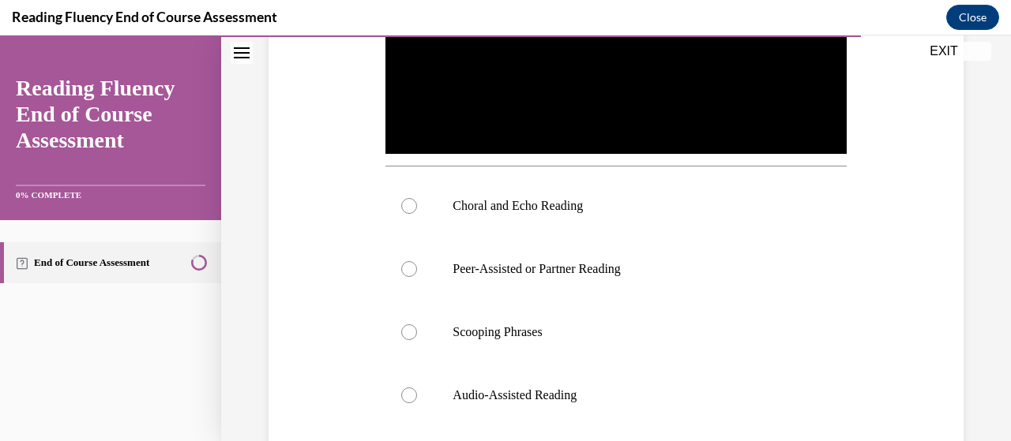
scroll to position [381, 0]
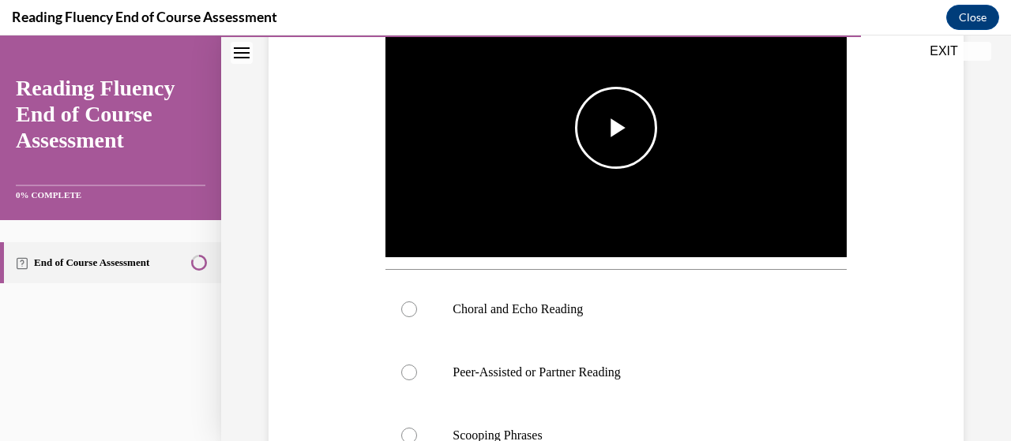
click at [610, 205] on img "Video player" at bounding box center [615, 127] width 460 height 259
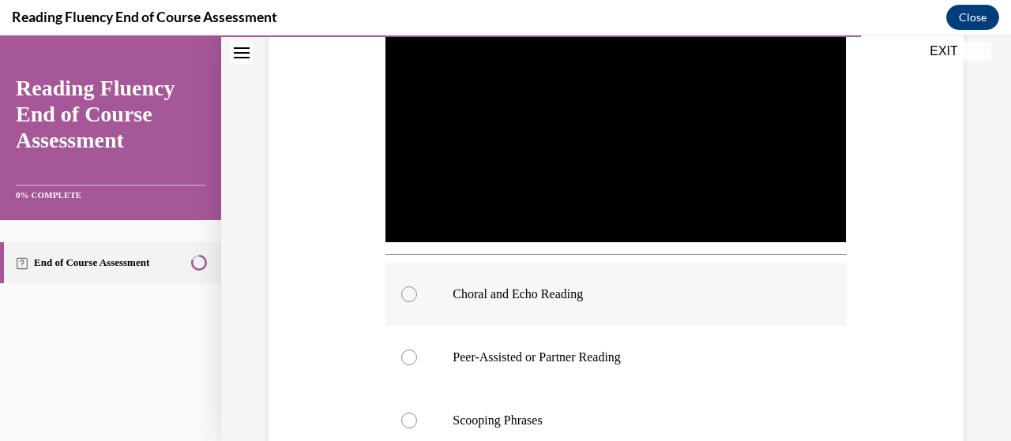
scroll to position [395, 0]
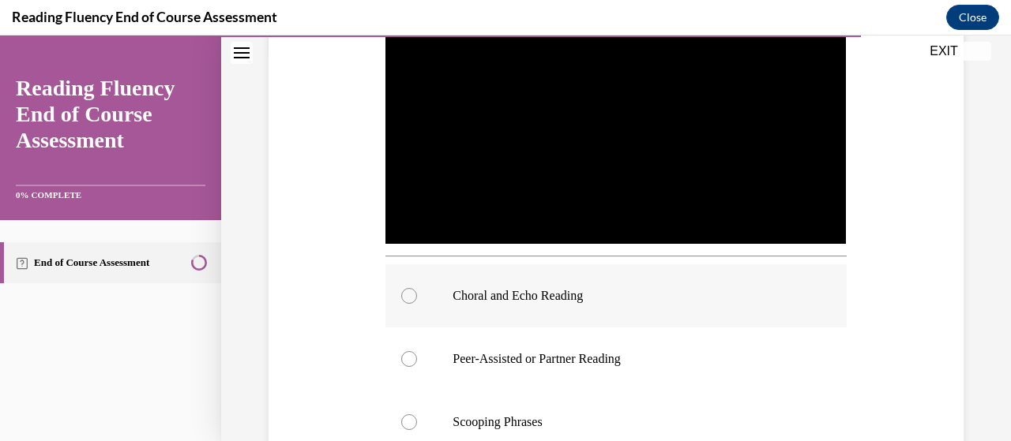
click at [577, 288] on p "Choral and Echo Reading" at bounding box center [630, 296] width 354 height 16
click at [417, 288] on input "Choral and Echo Reading" at bounding box center [409, 296] width 16 height 16
radio input "true"
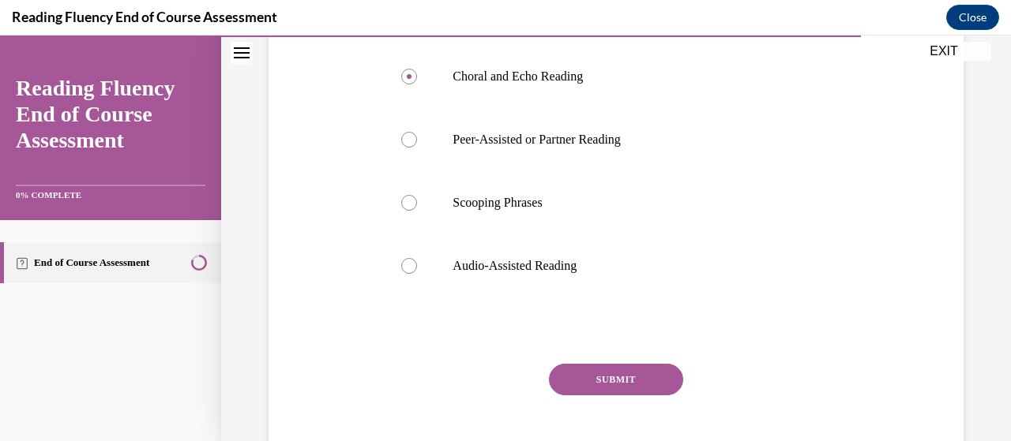
click at [619, 384] on button "SUBMIT" at bounding box center [616, 380] width 134 height 32
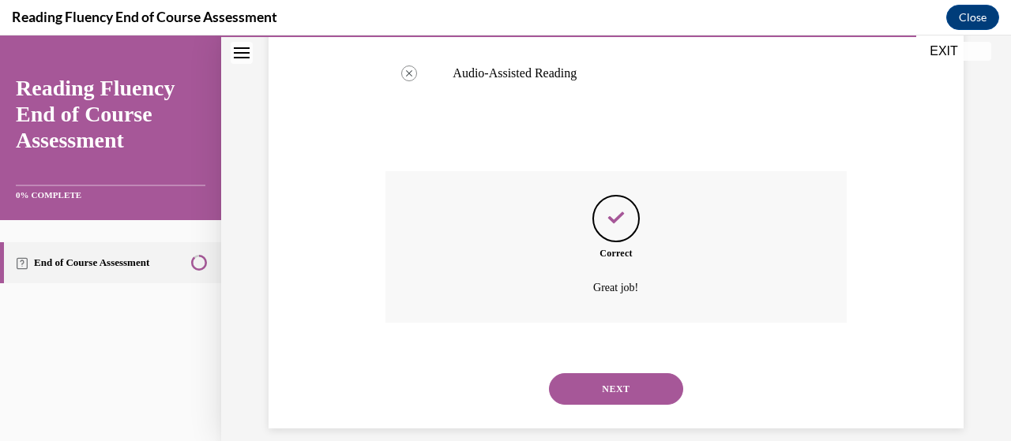
scroll to position [821, 0]
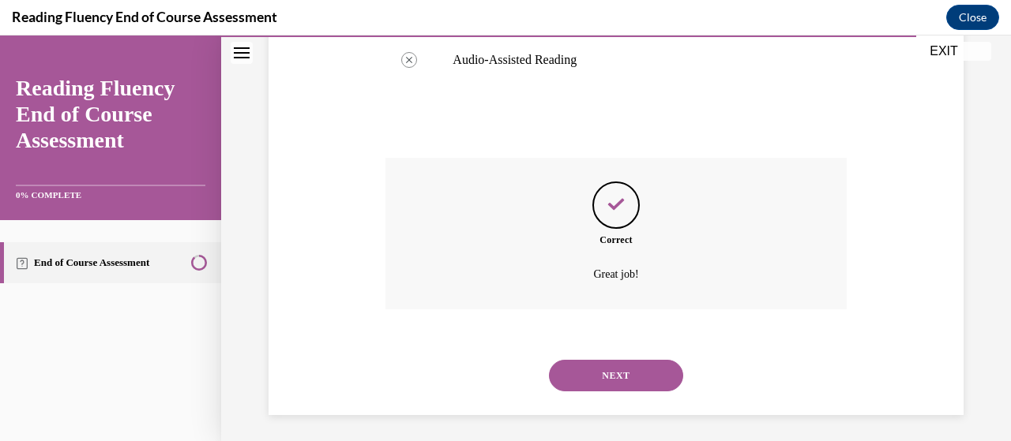
click at [608, 362] on button "NEXT" at bounding box center [616, 376] width 134 height 32
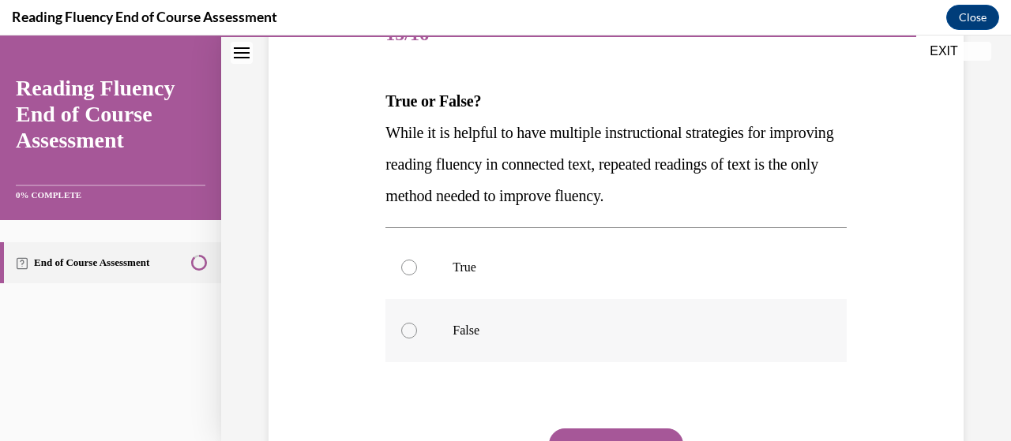
scroll to position [216, 0]
click at [473, 329] on p "False" at bounding box center [630, 330] width 354 height 16
click at [417, 329] on input "False" at bounding box center [409, 330] width 16 height 16
radio input "true"
click at [682, 318] on label "False" at bounding box center [615, 330] width 460 height 63
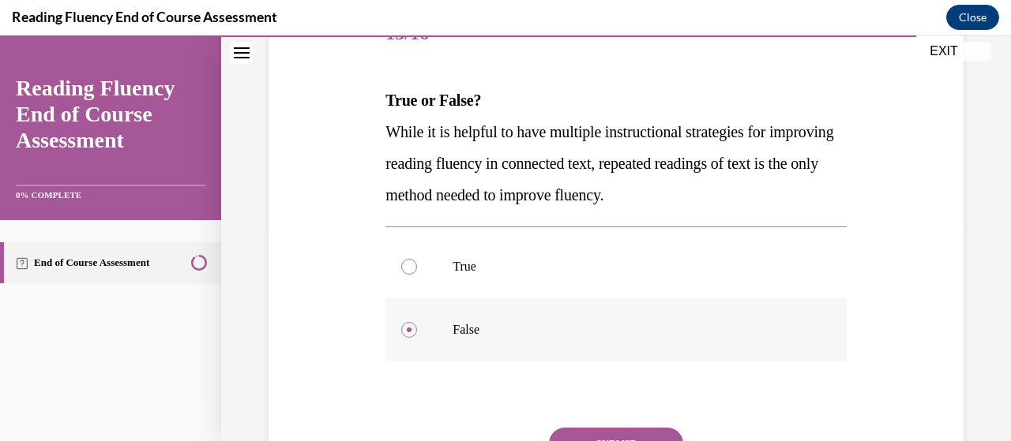
click at [417, 322] on input "False" at bounding box center [409, 330] width 16 height 16
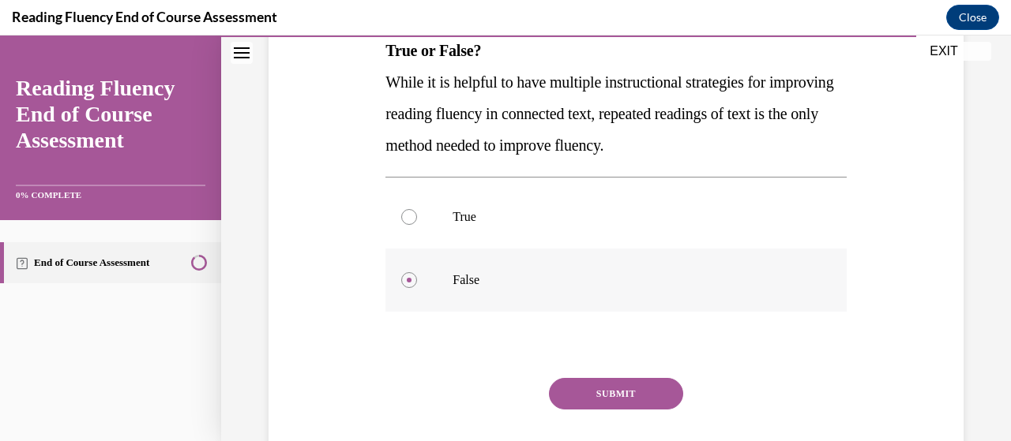
scroll to position [268, 0]
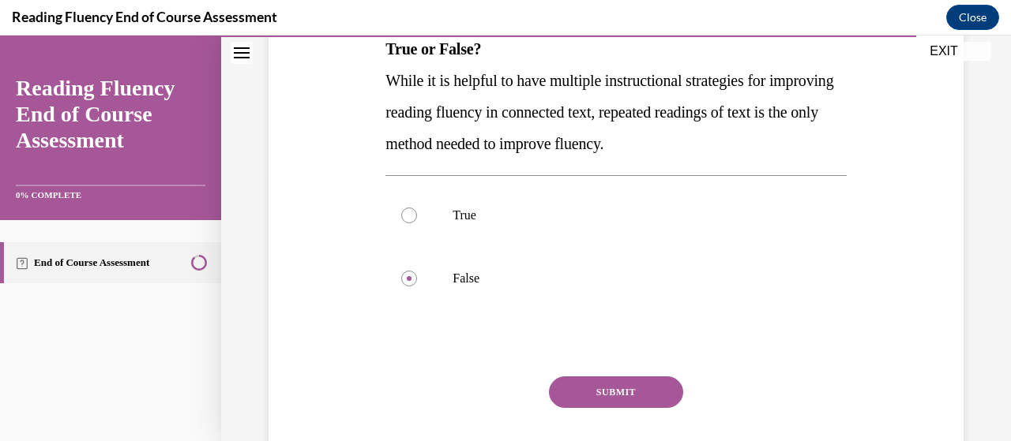
click at [629, 389] on button "SUBMIT" at bounding box center [616, 393] width 134 height 32
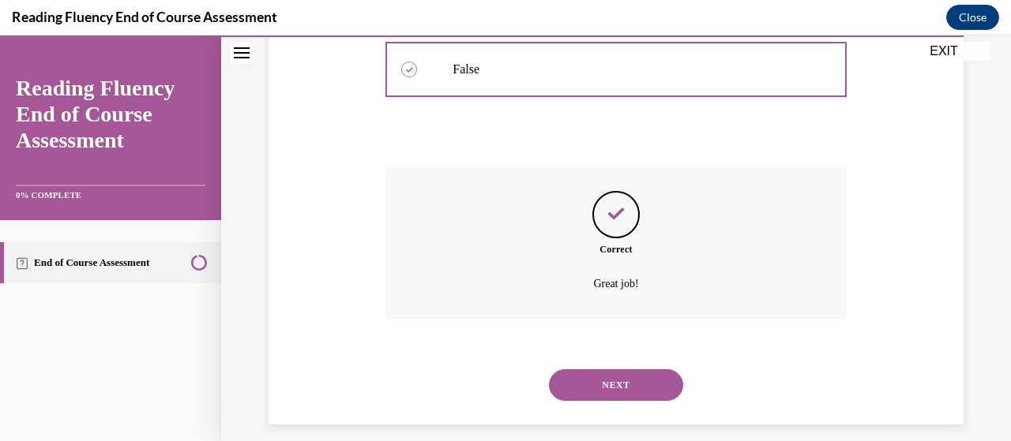
scroll to position [491, 0]
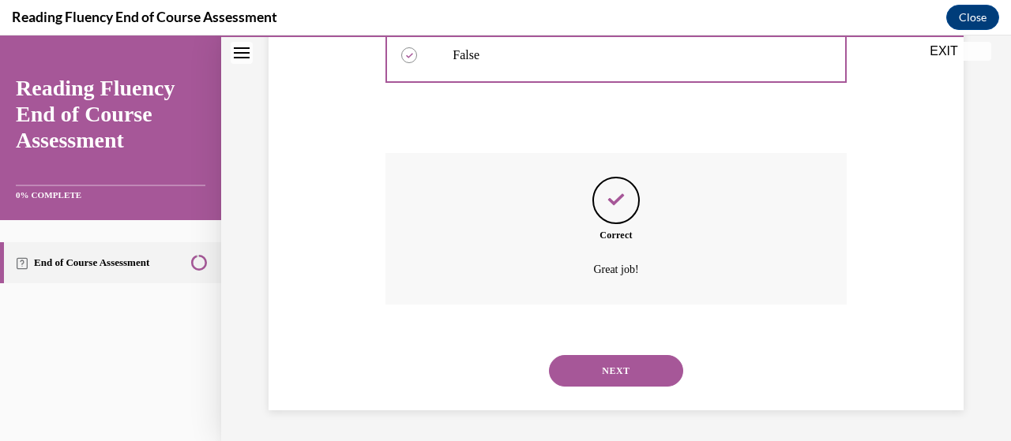
click at [621, 366] on button "NEXT" at bounding box center [616, 371] width 134 height 32
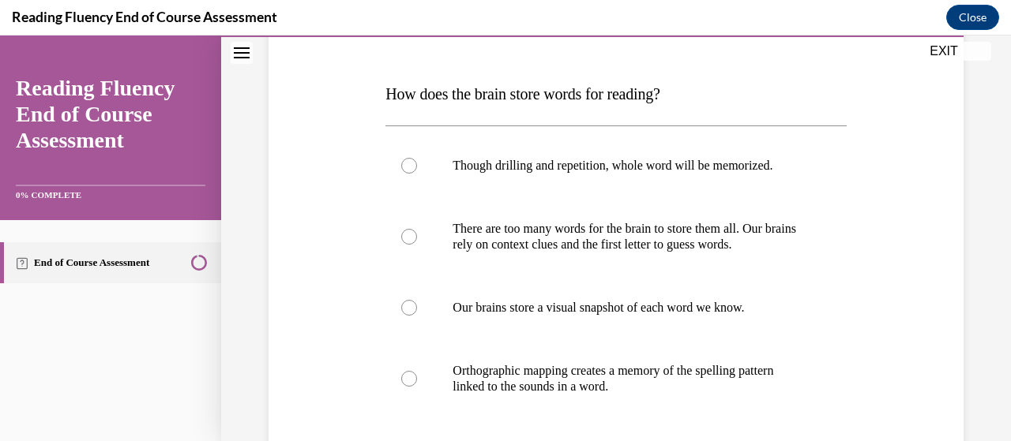
scroll to position [224, 0]
click at [611, 374] on p "Orthographic mapping creates a memory of the spelling pattern linked to the sou…" at bounding box center [630, 379] width 354 height 32
click at [417, 374] on input "Orthographic mapping creates a memory of the spelling pattern linked to the sou…" at bounding box center [409, 378] width 16 height 16
radio input "true"
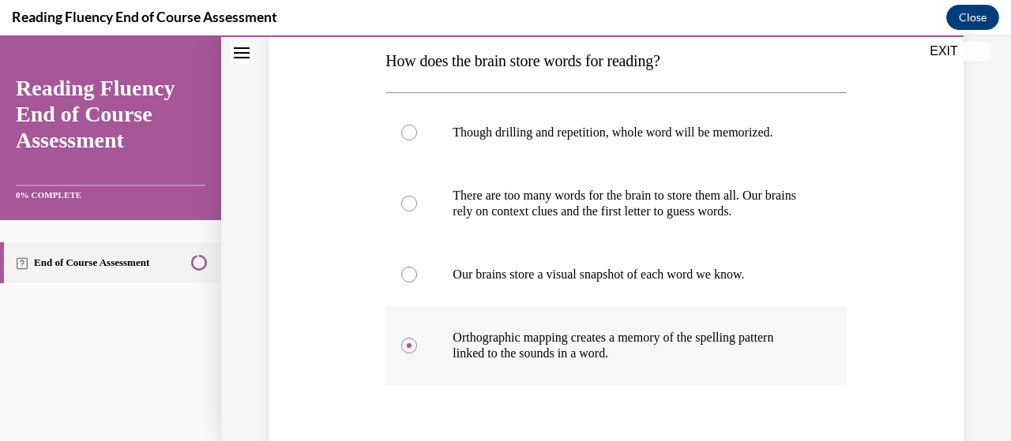
scroll to position [243, 0]
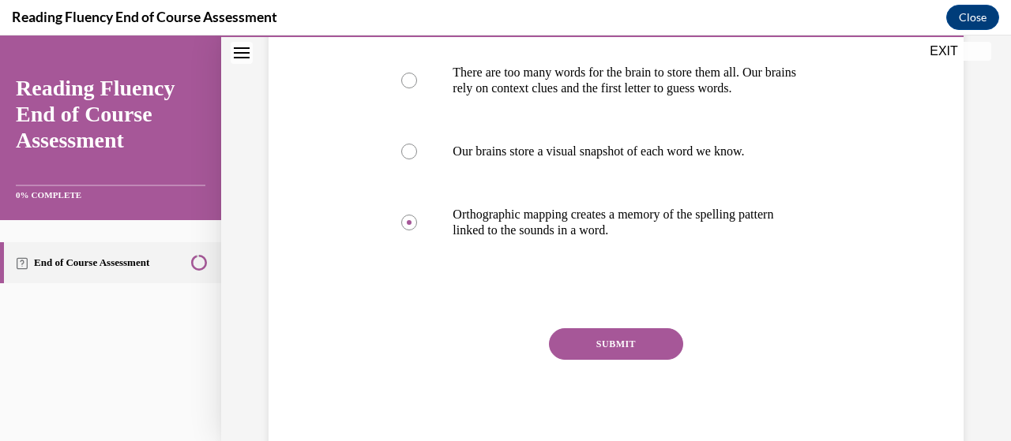
click at [597, 345] on button "SUBMIT" at bounding box center [616, 345] width 134 height 32
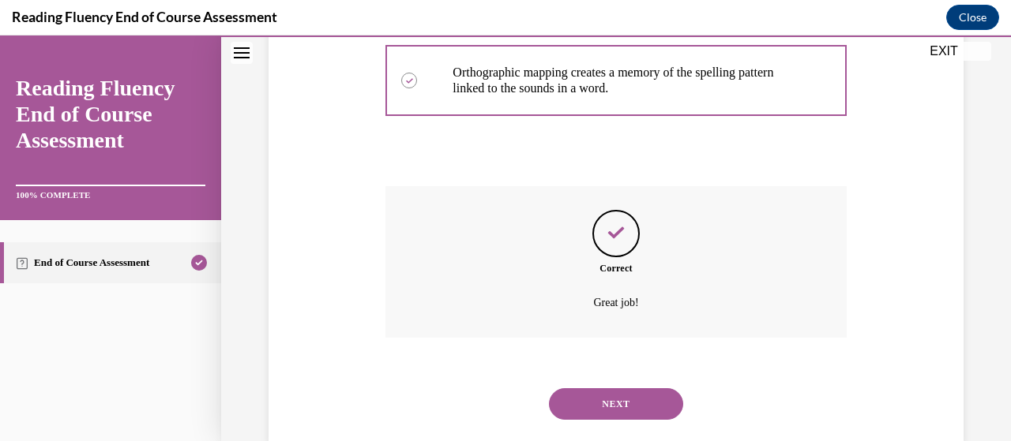
scroll to position [554, 0]
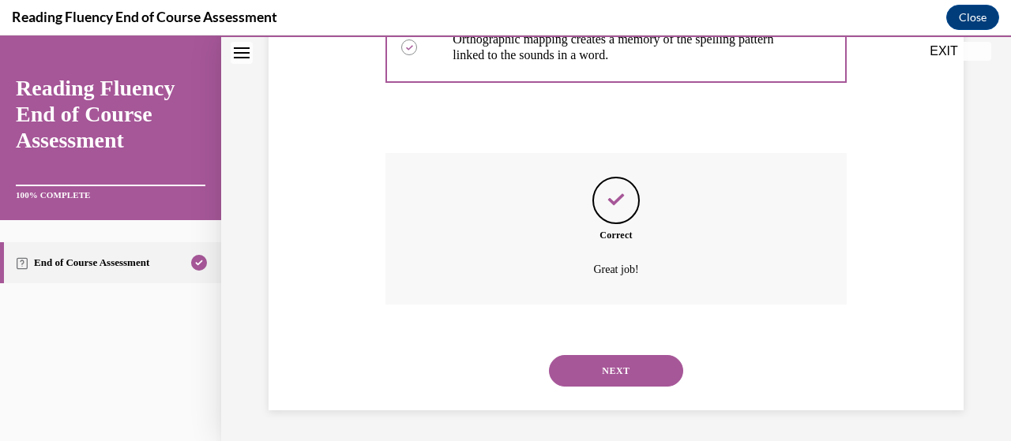
click at [616, 373] on button "NEXT" at bounding box center [616, 371] width 134 height 32
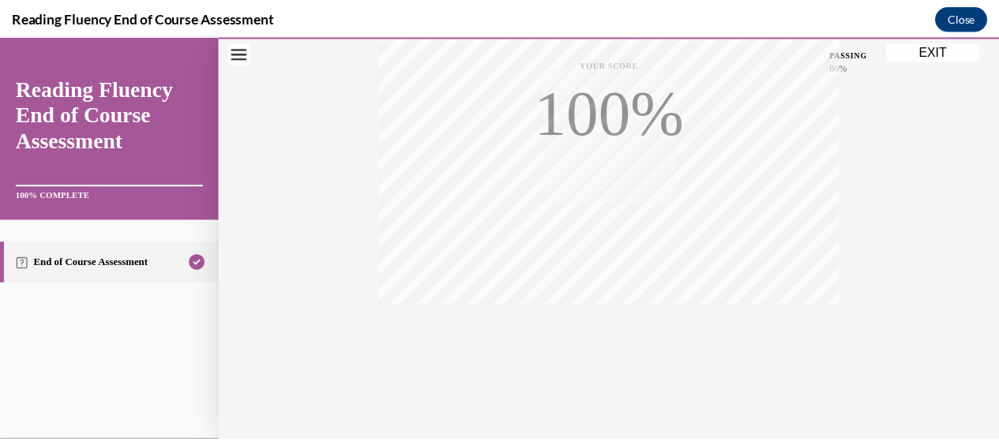
scroll to position [403, 0]
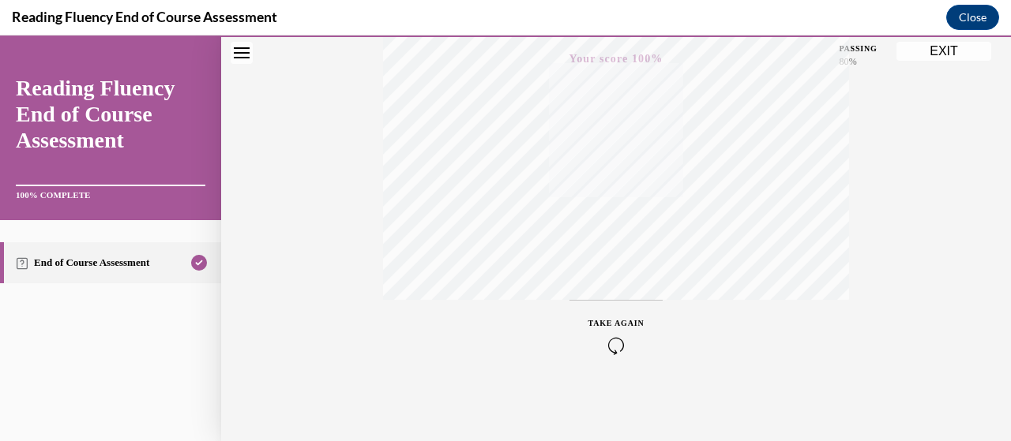
click at [957, 47] on button "EXIT" at bounding box center [943, 51] width 95 height 19
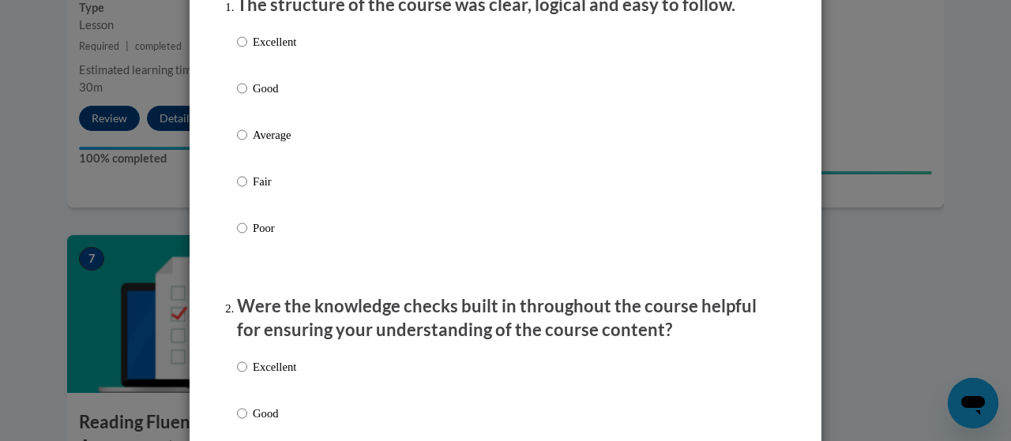
scroll to position [259, 0]
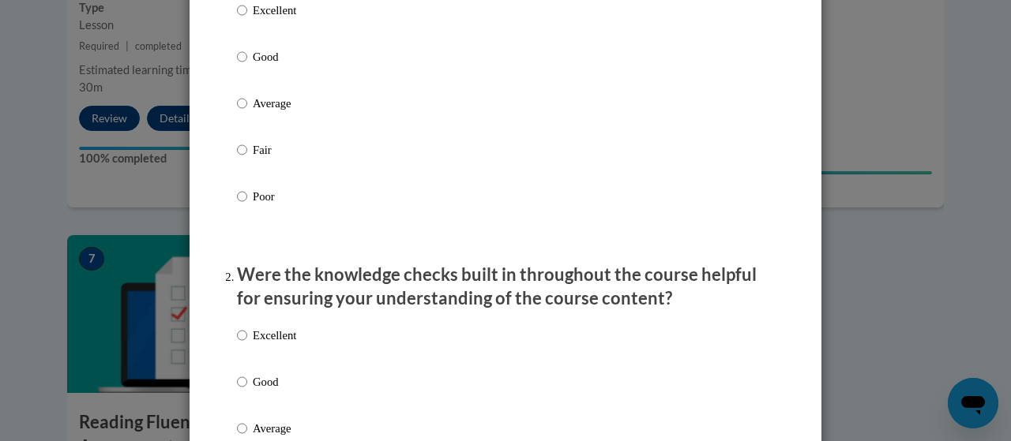
drag, startPoint x: 250, startPoint y: 72, endPoint x: 259, endPoint y: 77, distance: 9.9
click at [254, 66] on p "Good" at bounding box center [274, 56] width 43 height 17
click at [247, 66] on input "Good" at bounding box center [242, 56] width 10 height 17
radio input "true"
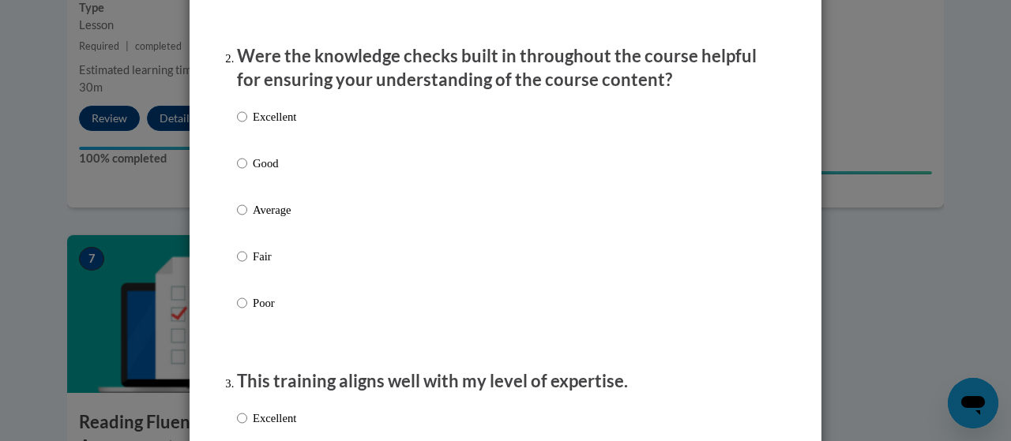
scroll to position [479, 0]
click at [245, 178] on label "Good" at bounding box center [266, 175] width 59 height 43
click at [245, 171] on input "Good" at bounding box center [242, 162] width 10 height 17
radio input "true"
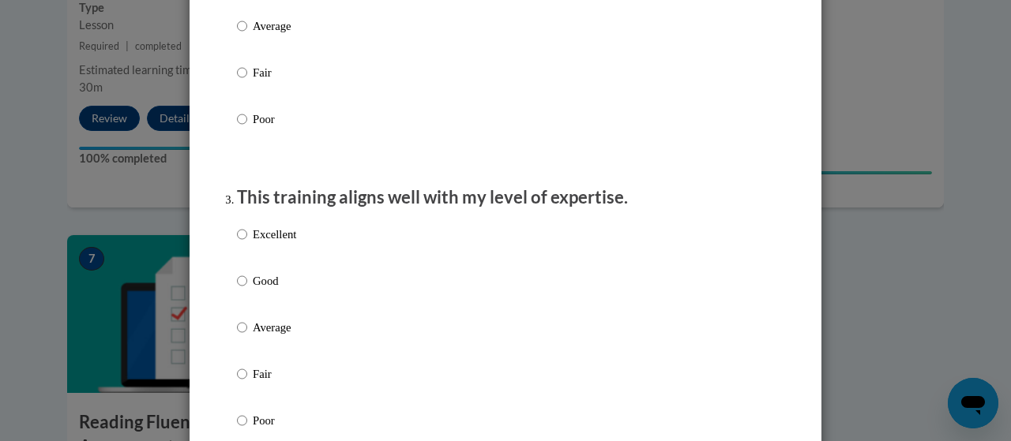
scroll to position [664, 0]
click at [253, 334] on p "Average" at bounding box center [274, 325] width 43 height 17
click at [247, 334] on input "Average" at bounding box center [242, 325] width 10 height 17
radio input "true"
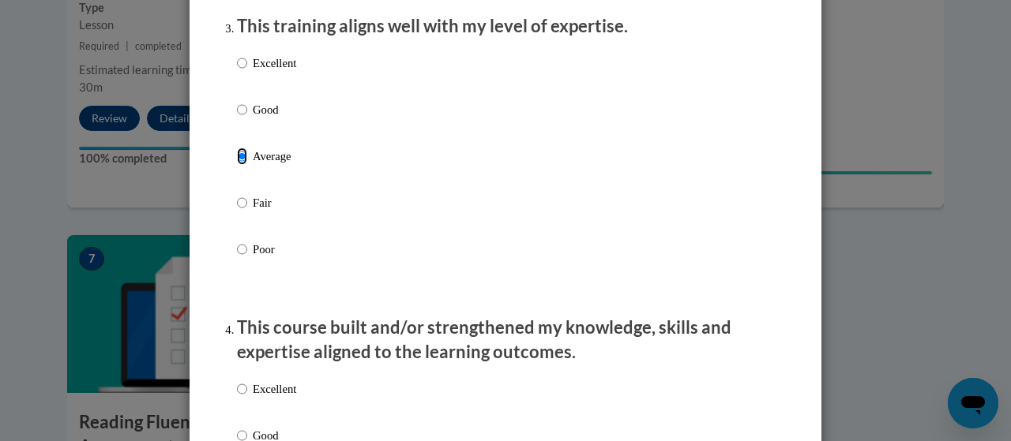
scroll to position [839, 0]
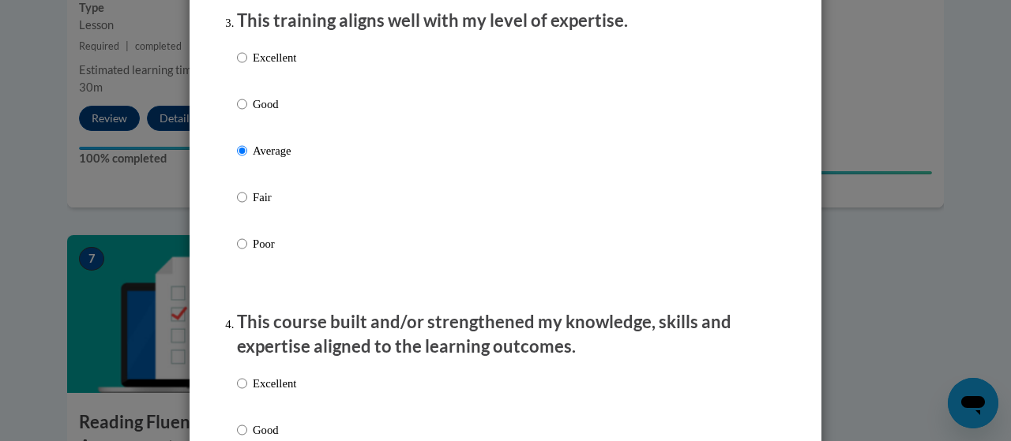
click at [245, 219] on label "Fair" at bounding box center [266, 210] width 59 height 43
click at [245, 206] on input "Fair" at bounding box center [242, 197] width 10 height 17
radio input "true"
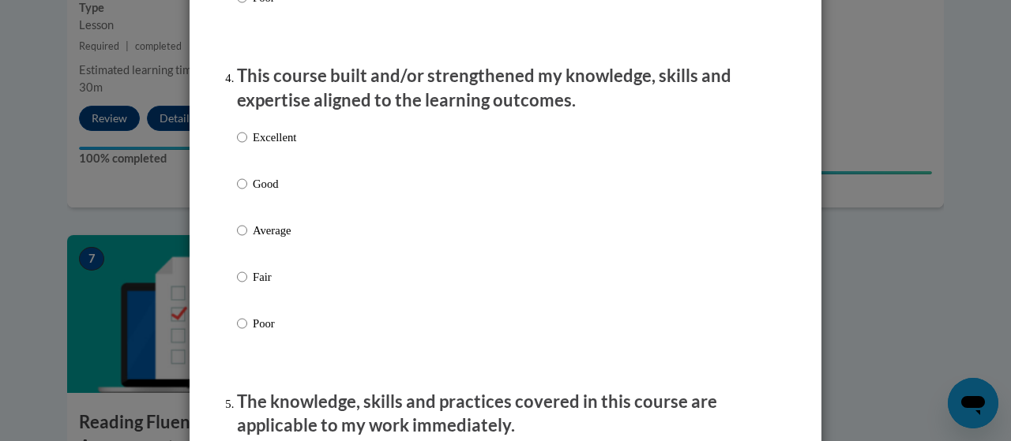
scroll to position [1088, 0]
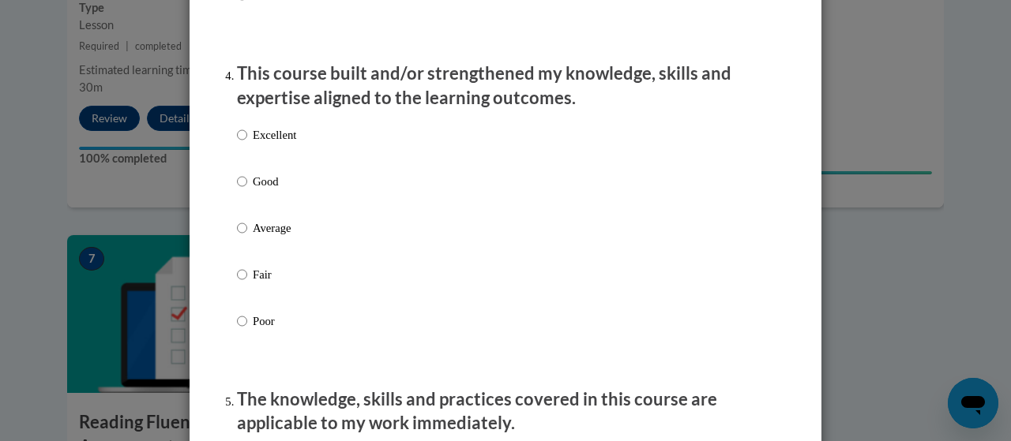
click at [269, 237] on p "Average" at bounding box center [274, 228] width 43 height 17
click at [247, 237] on input "Average" at bounding box center [242, 228] width 10 height 17
radio input "true"
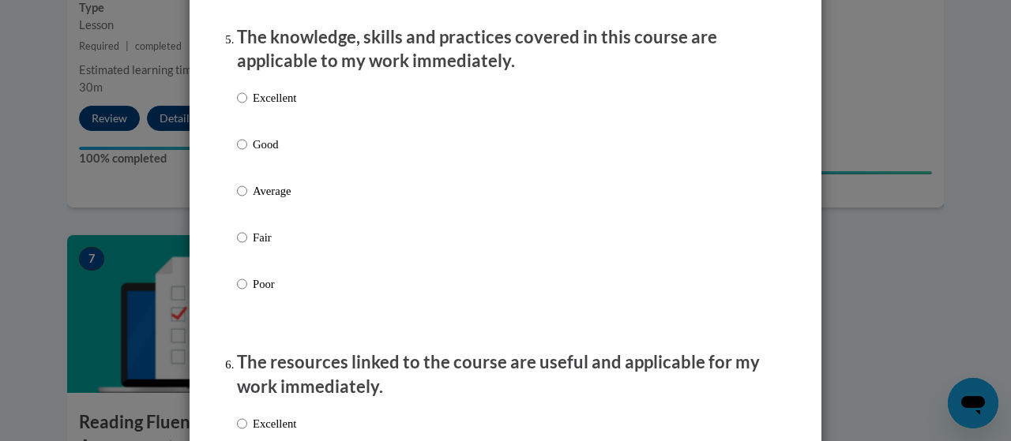
scroll to position [1469, 0]
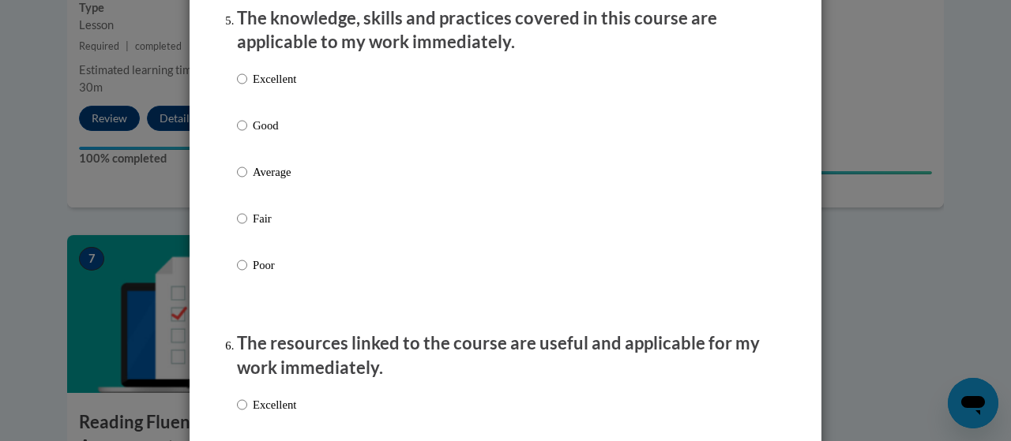
click at [253, 88] on p "Excellent" at bounding box center [274, 78] width 43 height 17
click at [247, 88] on input "Excellent" at bounding box center [242, 78] width 10 height 17
radio input "true"
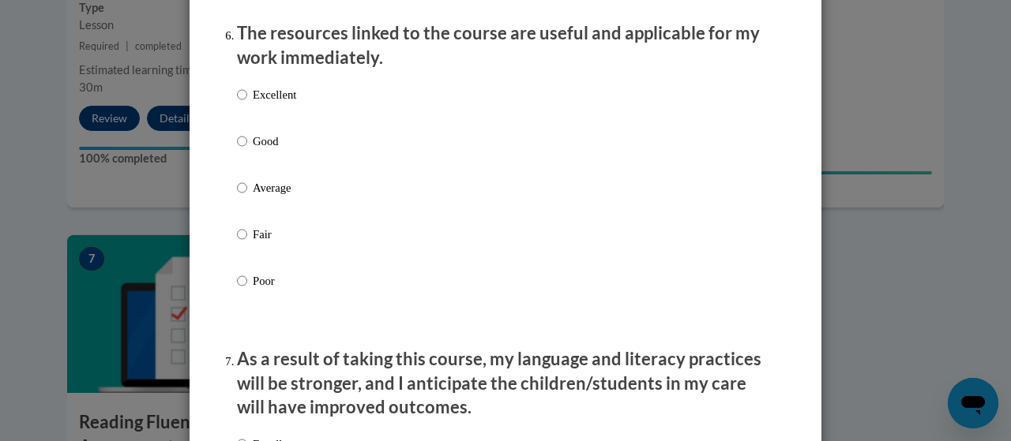
scroll to position [1780, 0]
click at [240, 103] on input "Excellent" at bounding box center [242, 93] width 10 height 17
radio input "true"
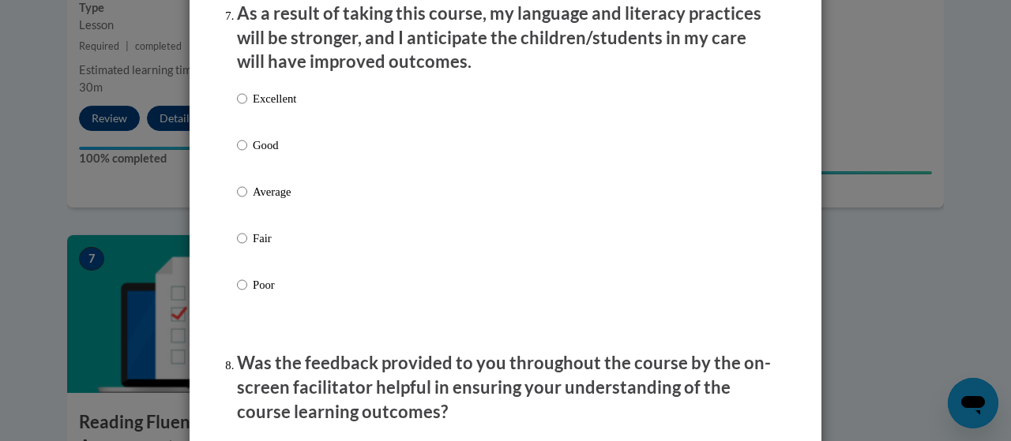
scroll to position [2131, 0]
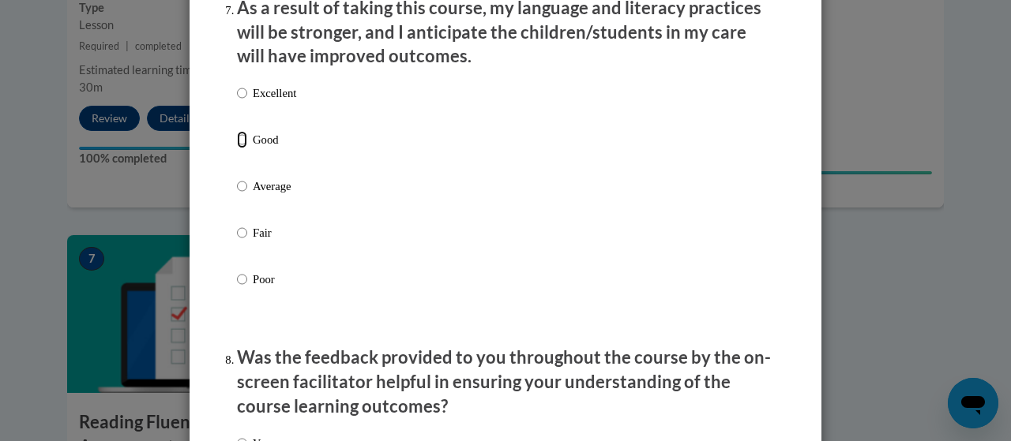
click at [238, 148] on input "Good" at bounding box center [242, 139] width 10 height 17
radio input "true"
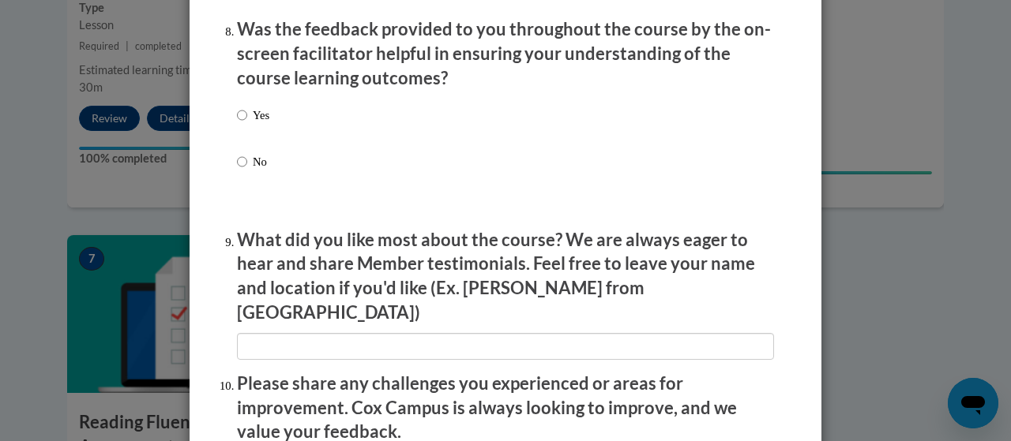
scroll to position [2409, 0]
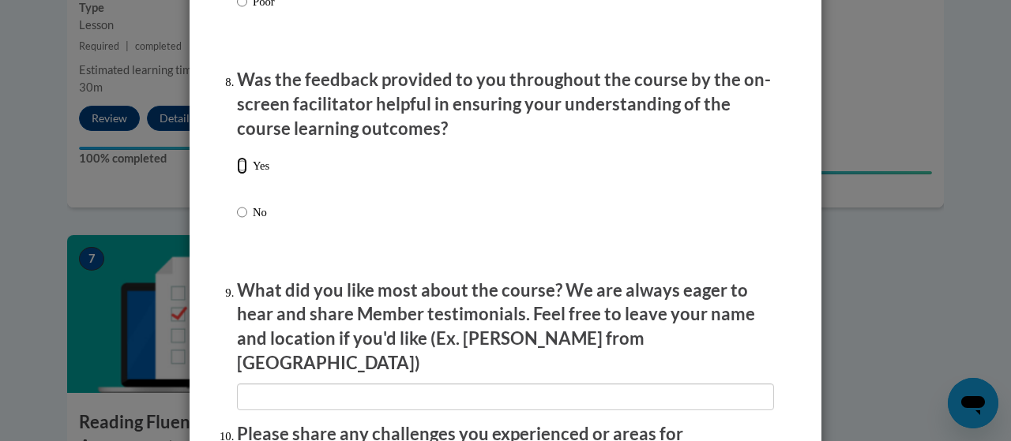
click at [240, 175] on input "Yes" at bounding box center [242, 165] width 10 height 17
radio input "true"
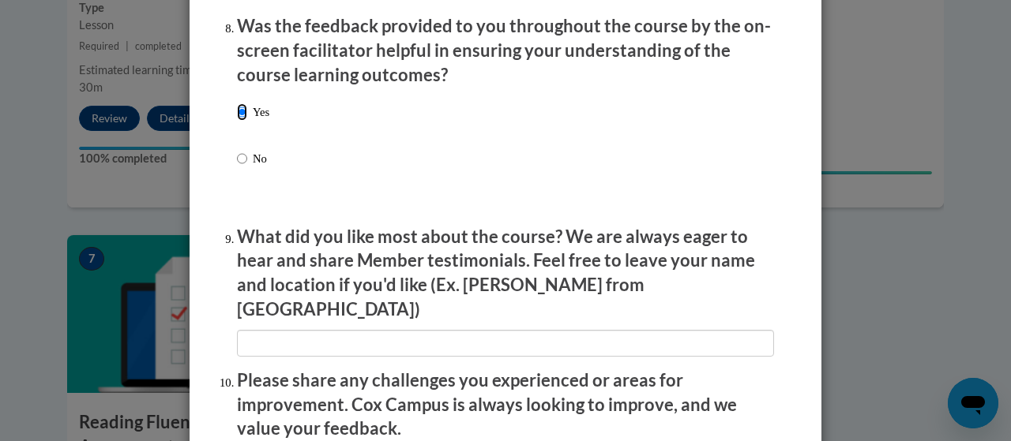
scroll to position [2464, 0]
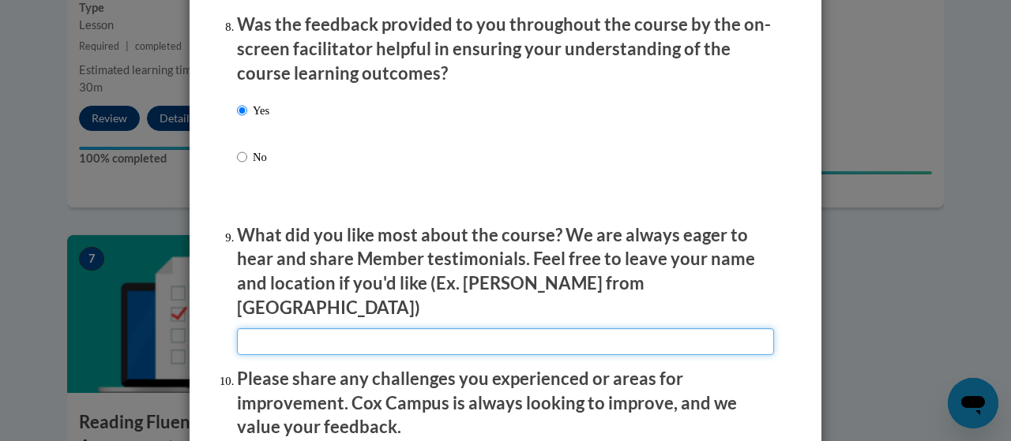
click at [275, 336] on input "textbox" at bounding box center [505, 342] width 537 height 27
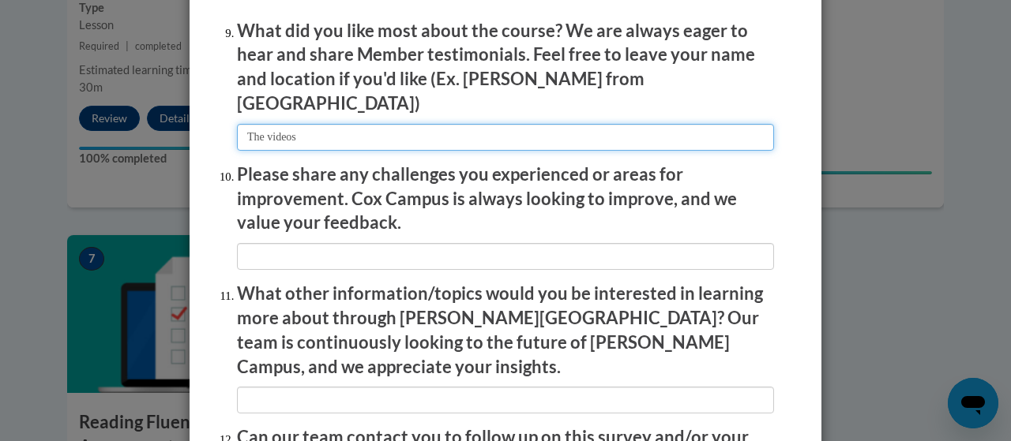
scroll to position [2671, 0]
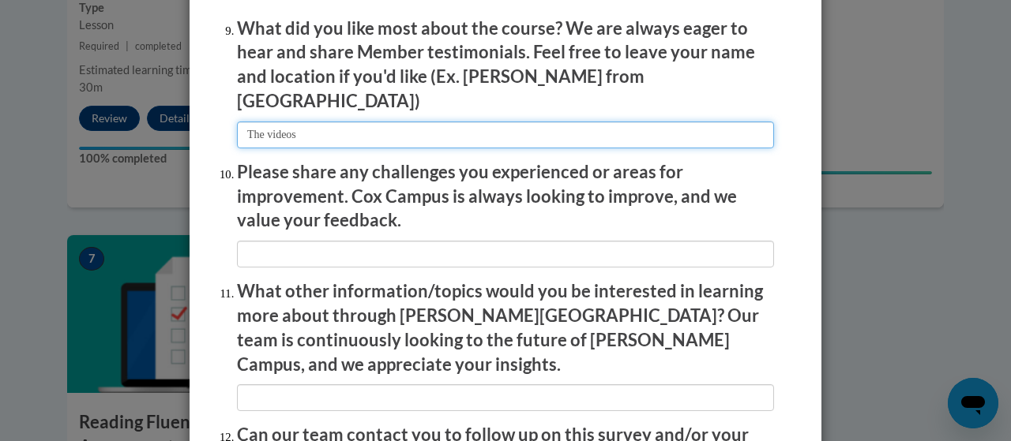
type input "The videos"
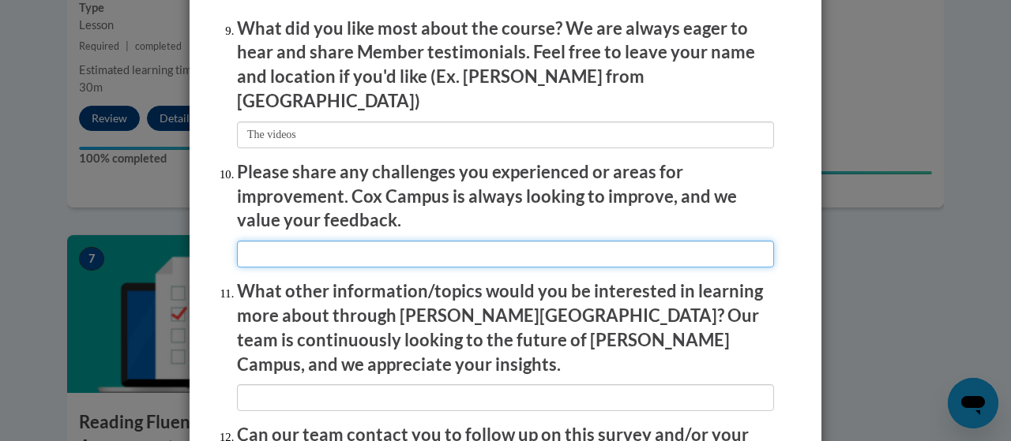
click at [326, 247] on input "textbox" at bounding box center [505, 254] width 537 height 27
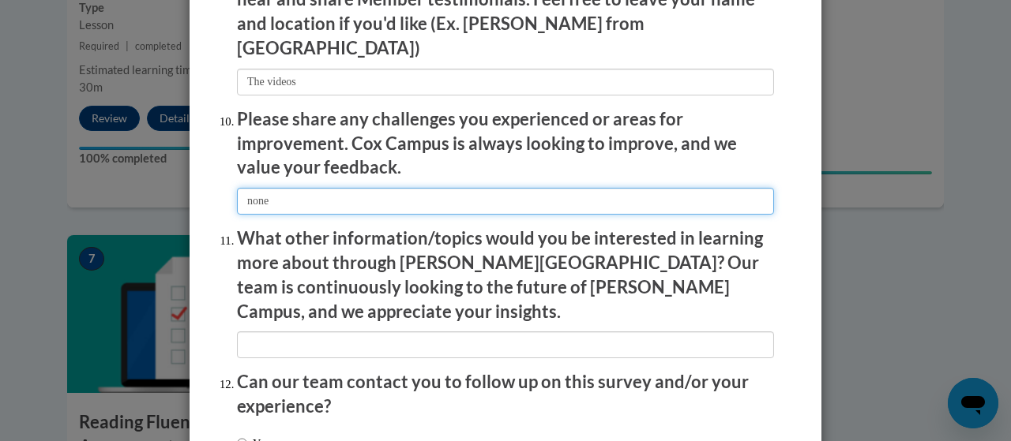
scroll to position [2739, 0]
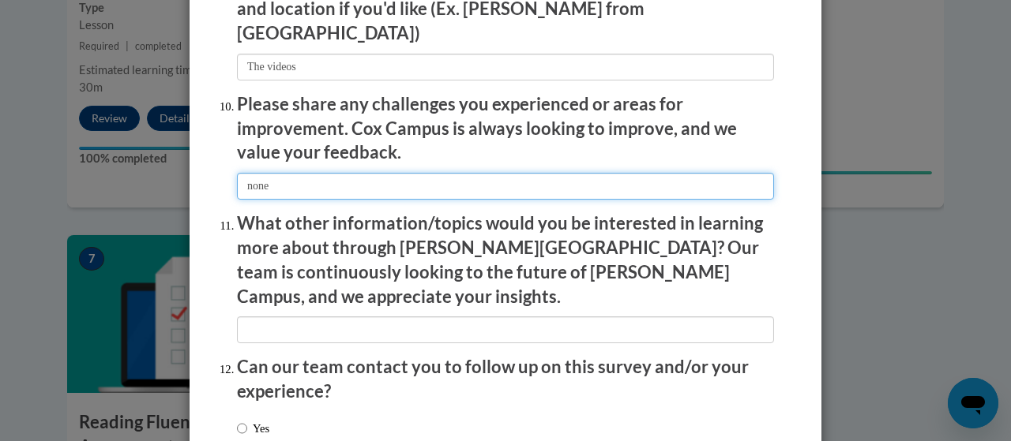
type input "none"
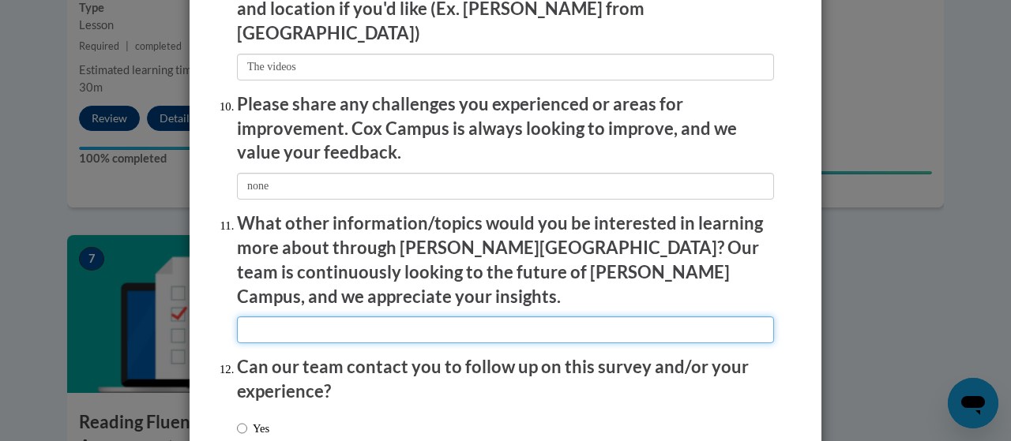
click at [291, 317] on input "textbox" at bounding box center [505, 330] width 537 height 27
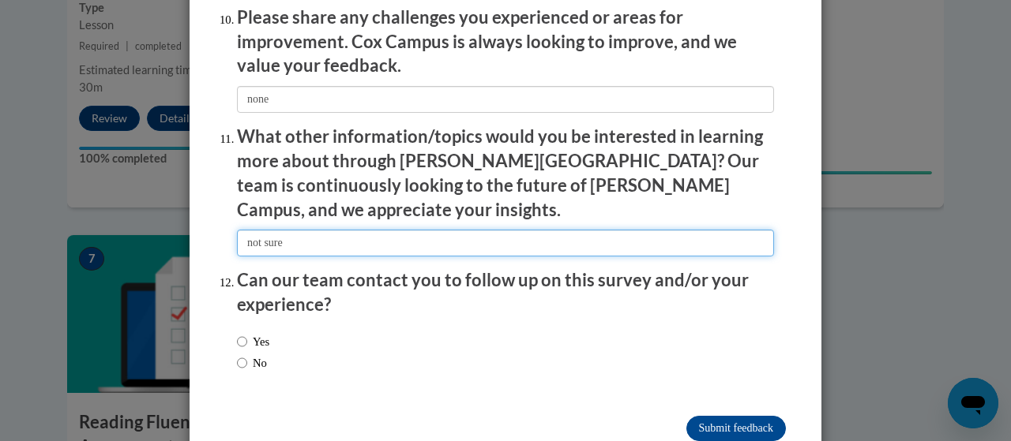
scroll to position [2842, 0]
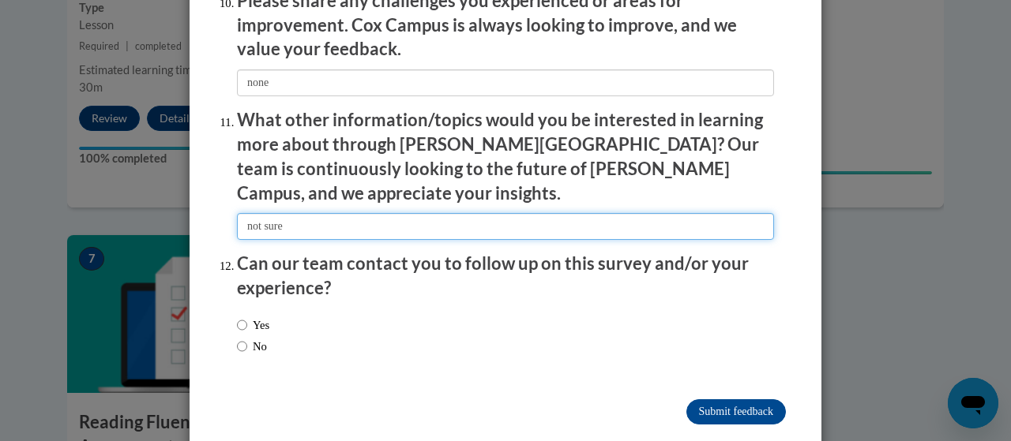
type input "not sure"
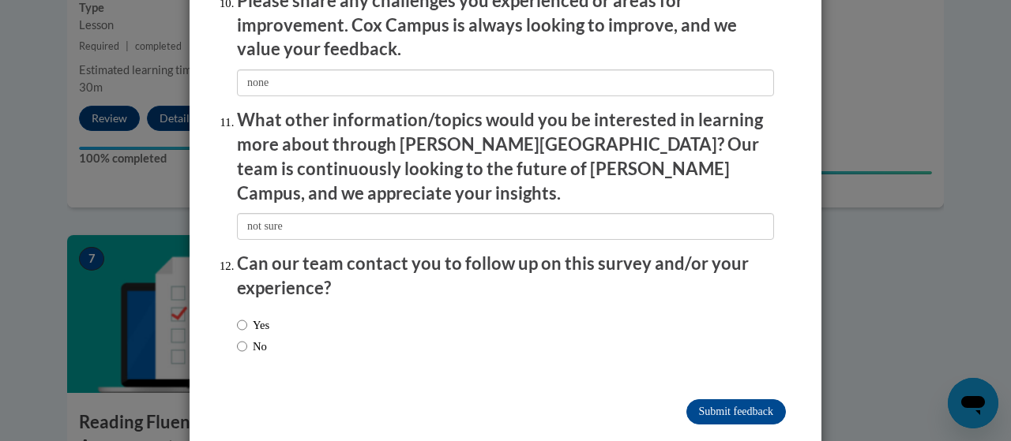
click at [248, 317] on label "Yes" at bounding box center [253, 325] width 32 height 17
click at [247, 317] on input "Yes" at bounding box center [242, 325] width 10 height 17
radio input "true"
click at [697, 400] on input "Submit feedback" at bounding box center [736, 412] width 100 height 25
